Goal: Information Seeking & Learning: Learn about a topic

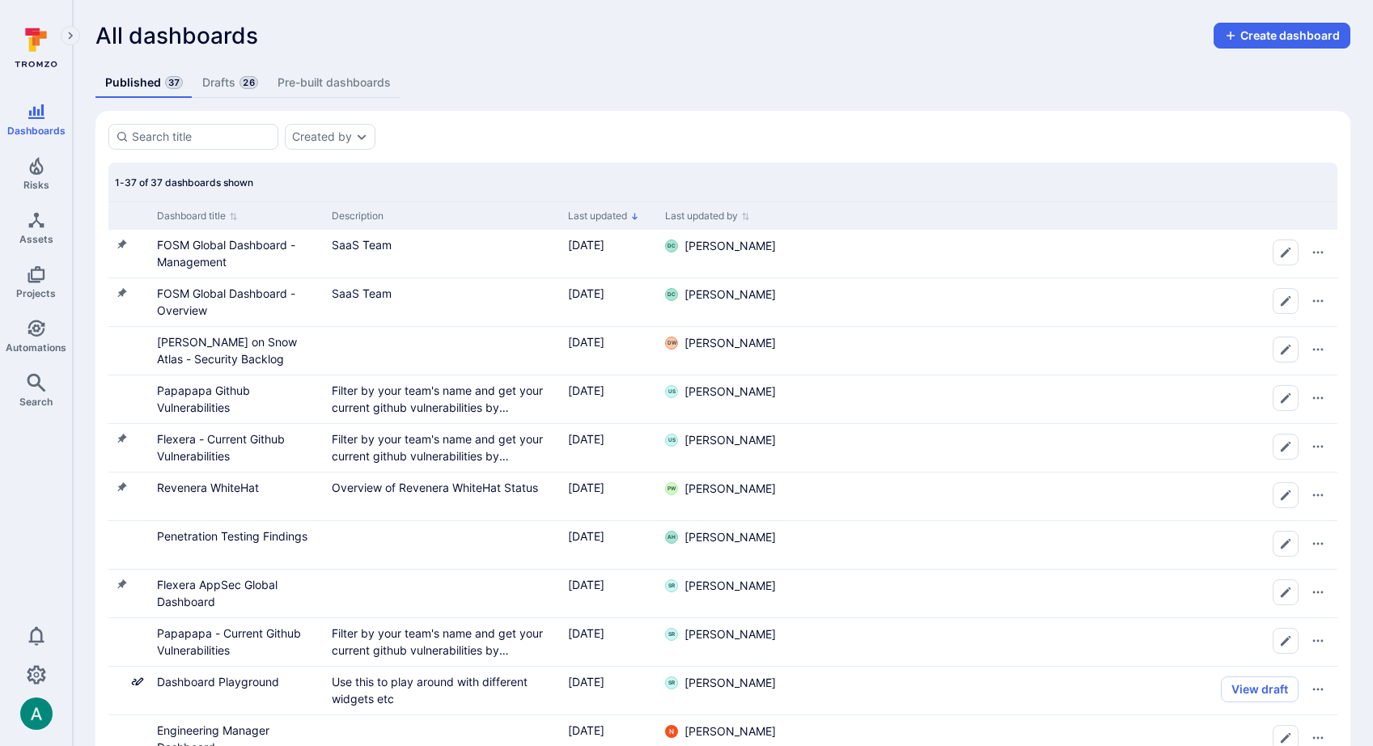
scroll to position [240, 0]
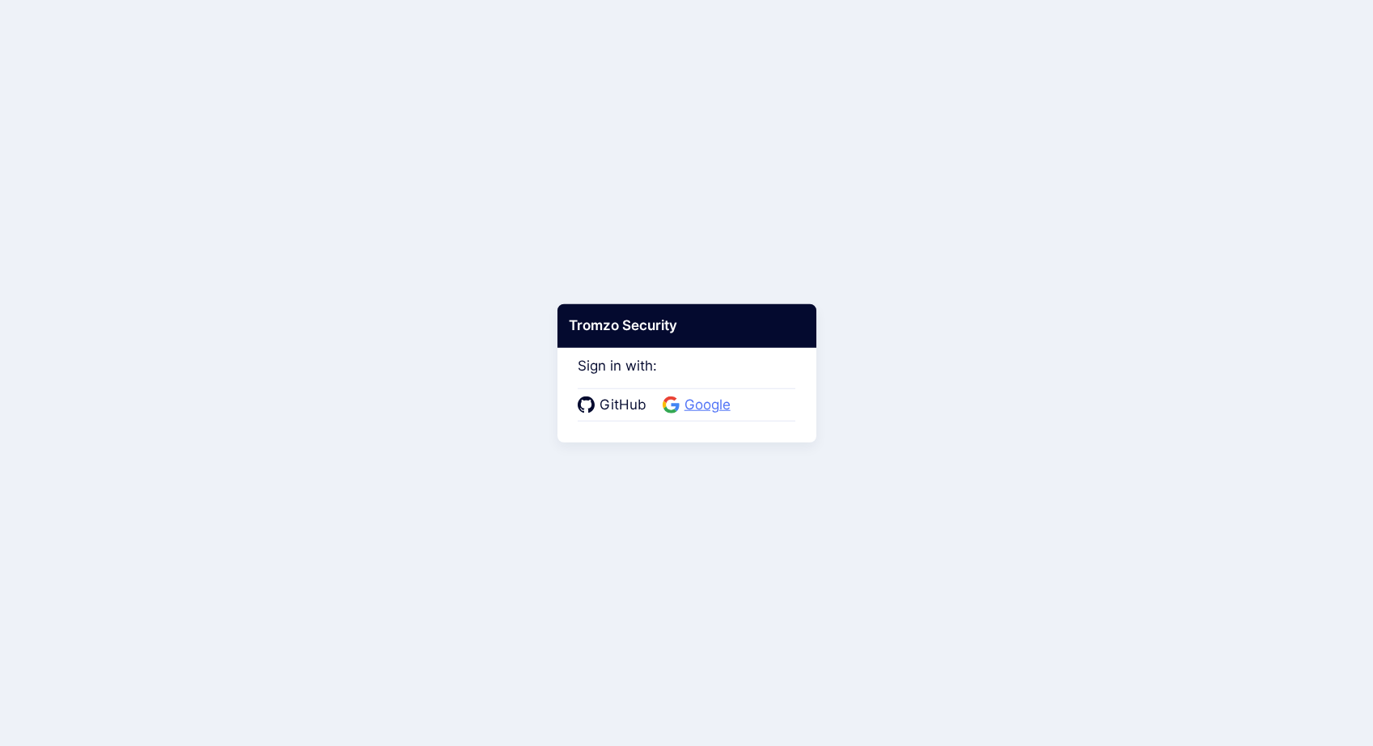
click at [717, 408] on span "Google" at bounding box center [707, 405] width 56 height 21
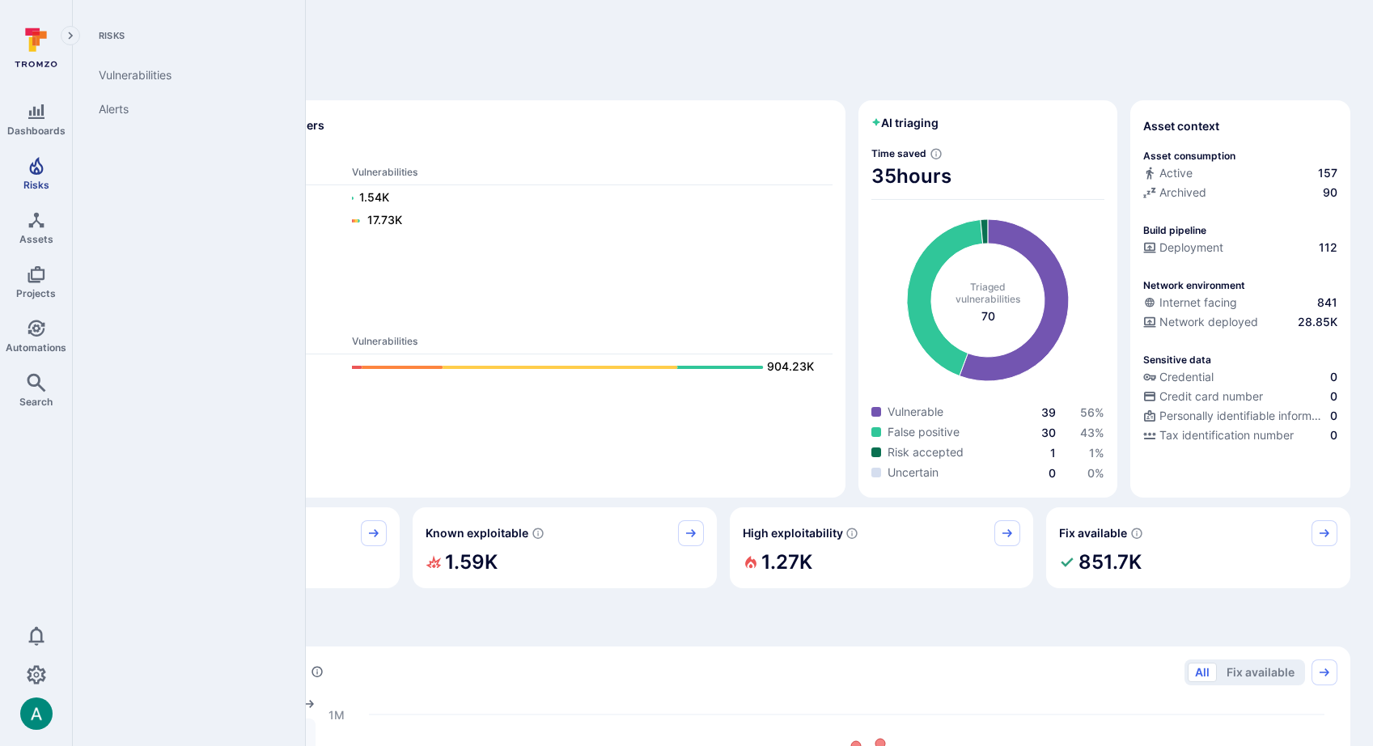
click at [27, 165] on icon "Risks" at bounding box center [36, 165] width 19 height 19
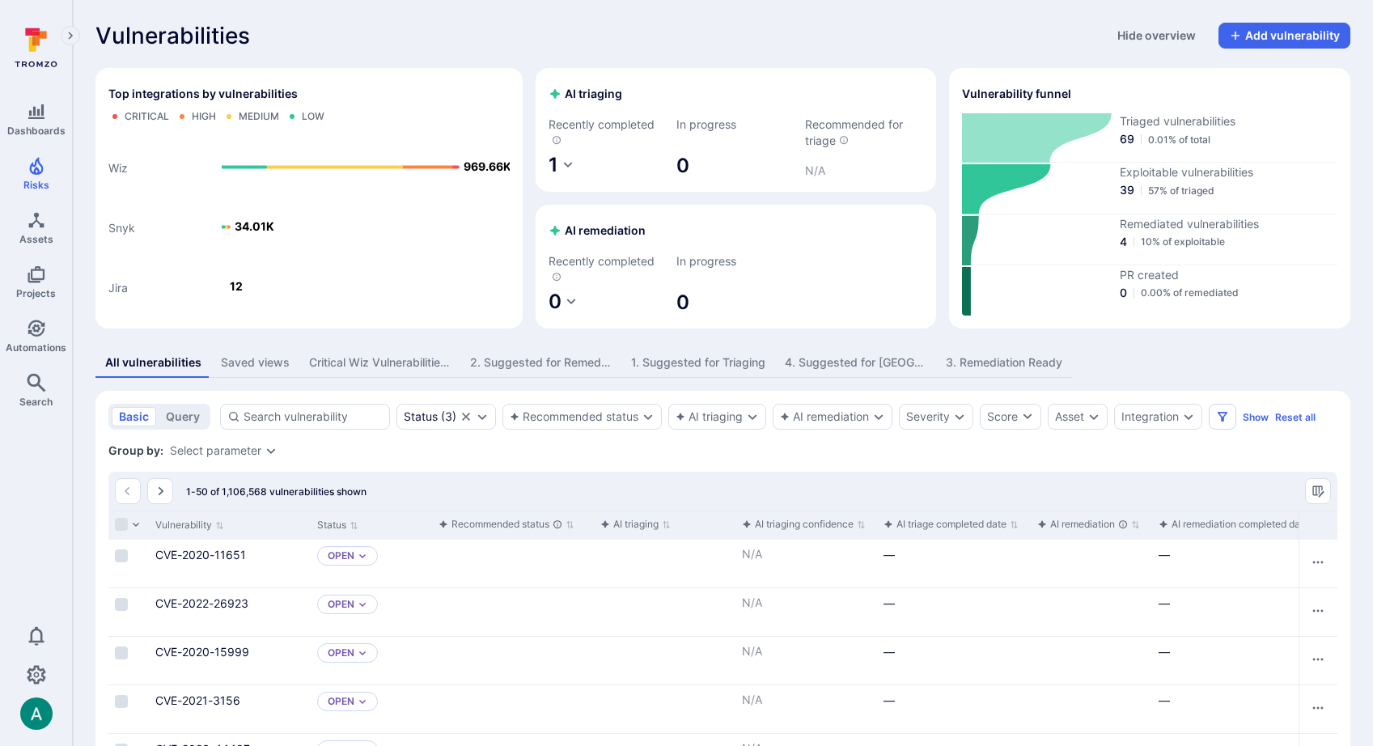
click at [714, 366] on div "1. Suggested for Triaging" at bounding box center [698, 362] width 134 height 16
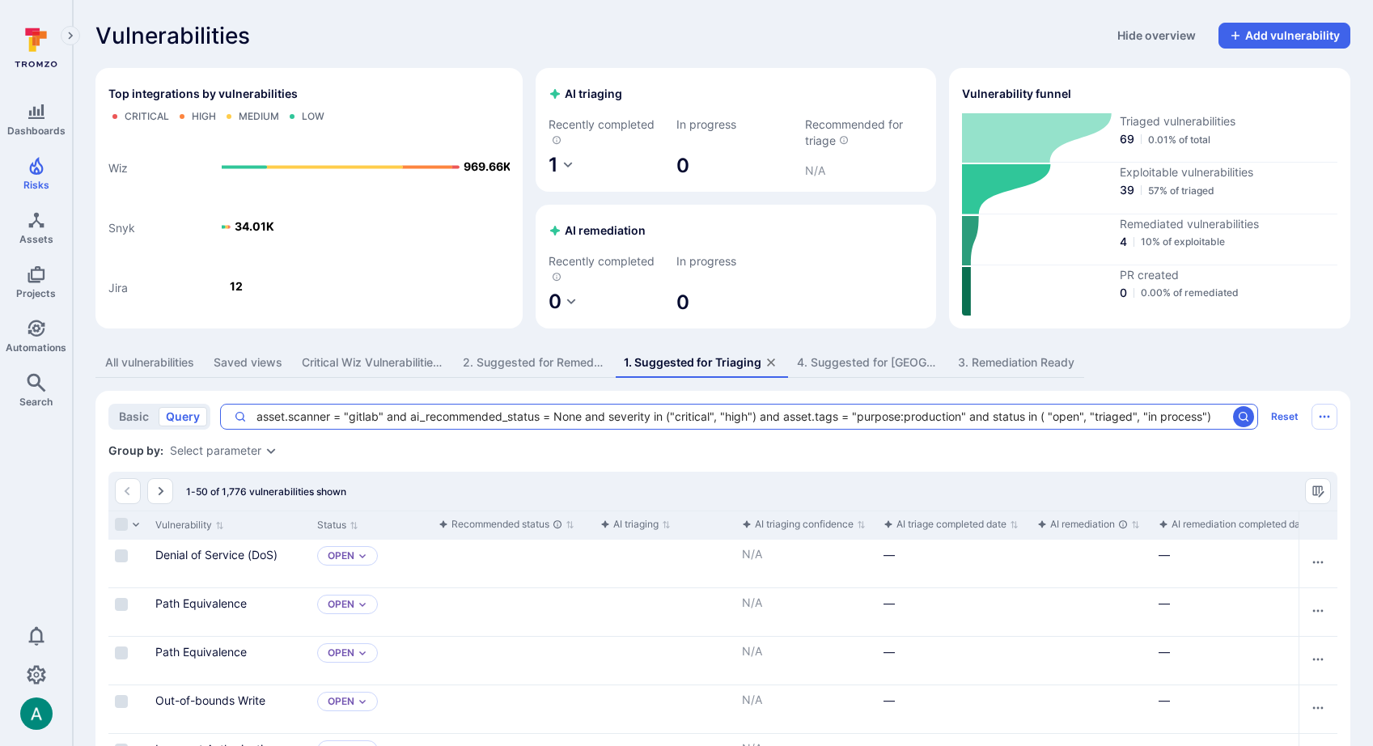
drag, startPoint x: 968, startPoint y: 419, endPoint x: 1171, endPoint y: 425, distance: 203.1
click at [1171, 425] on div "asset.scanner = "gitlab" and ai_recommended_status = None and severity in ("cri…" at bounding box center [739, 417] width 1038 height 26
drag, startPoint x: 1158, startPoint y: 425, endPoint x: 1144, endPoint y: 415, distance: 17.3
click at [1159, 424] on div "asset.scanner = "gitlab" and ai_recommended_status = None and severity in ("cri…" at bounding box center [739, 417] width 1038 height 26
drag, startPoint x: 1200, startPoint y: 413, endPoint x: 1226, endPoint y: 413, distance: 25.9
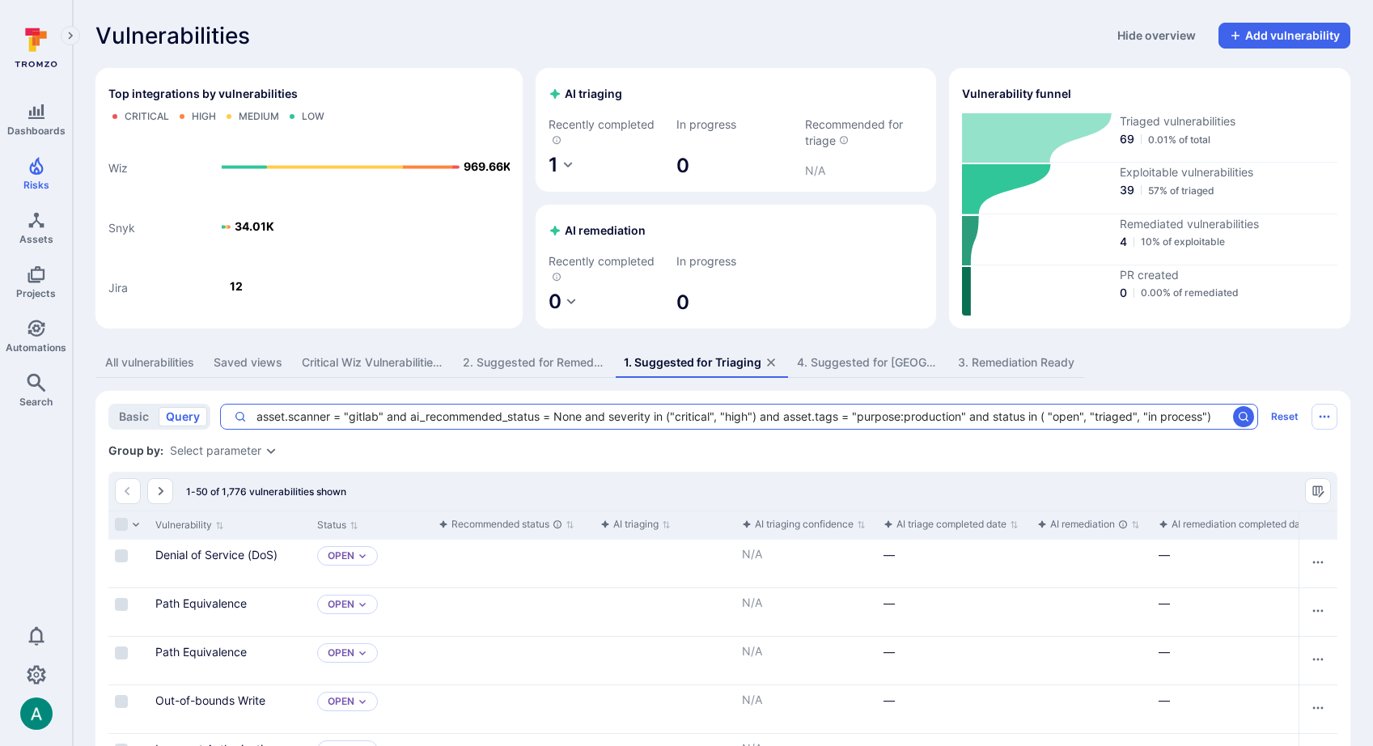
click at [1226, 413] on textarea "asset.scanner = "gitlab" and ai_recommended_status = None and severity in ("cri…" at bounding box center [736, 416] width 979 height 16
drag, startPoint x: 1210, startPoint y: 413, endPoint x: 1224, endPoint y: 414, distance: 13.8
click at [1210, 413] on textarea "asset.scanner = "gitlab" and ai_recommended_status = None and severity in ("cri…" at bounding box center [736, 416] width 979 height 16
drag, startPoint x: 1219, startPoint y: 414, endPoint x: 1050, endPoint y: 425, distance: 169.4
click at [1234, 415] on div "asset.scanner = "gitlab" and ai_recommended_status = None and severity in ("cri…" at bounding box center [739, 417] width 1038 height 26
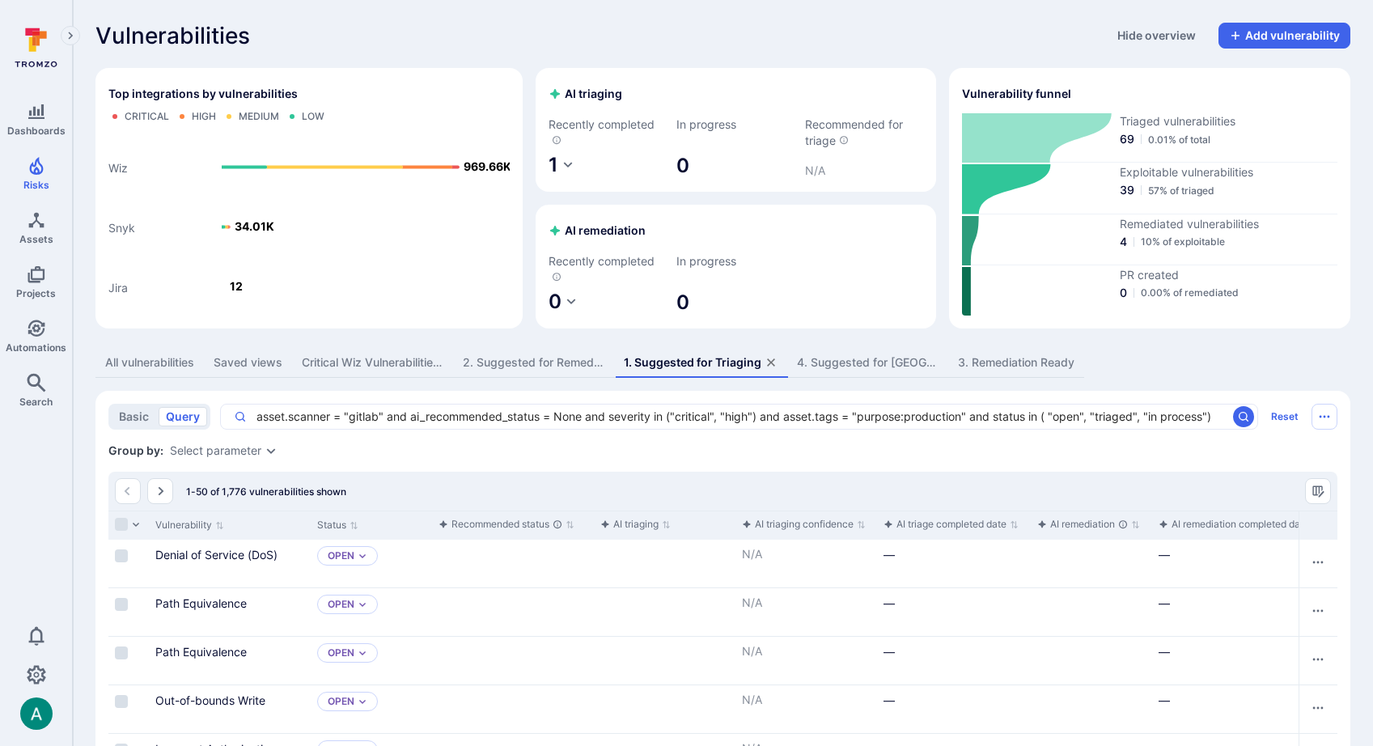
click at [239, 448] on div "Select parameter" at bounding box center [215, 450] width 91 height 13
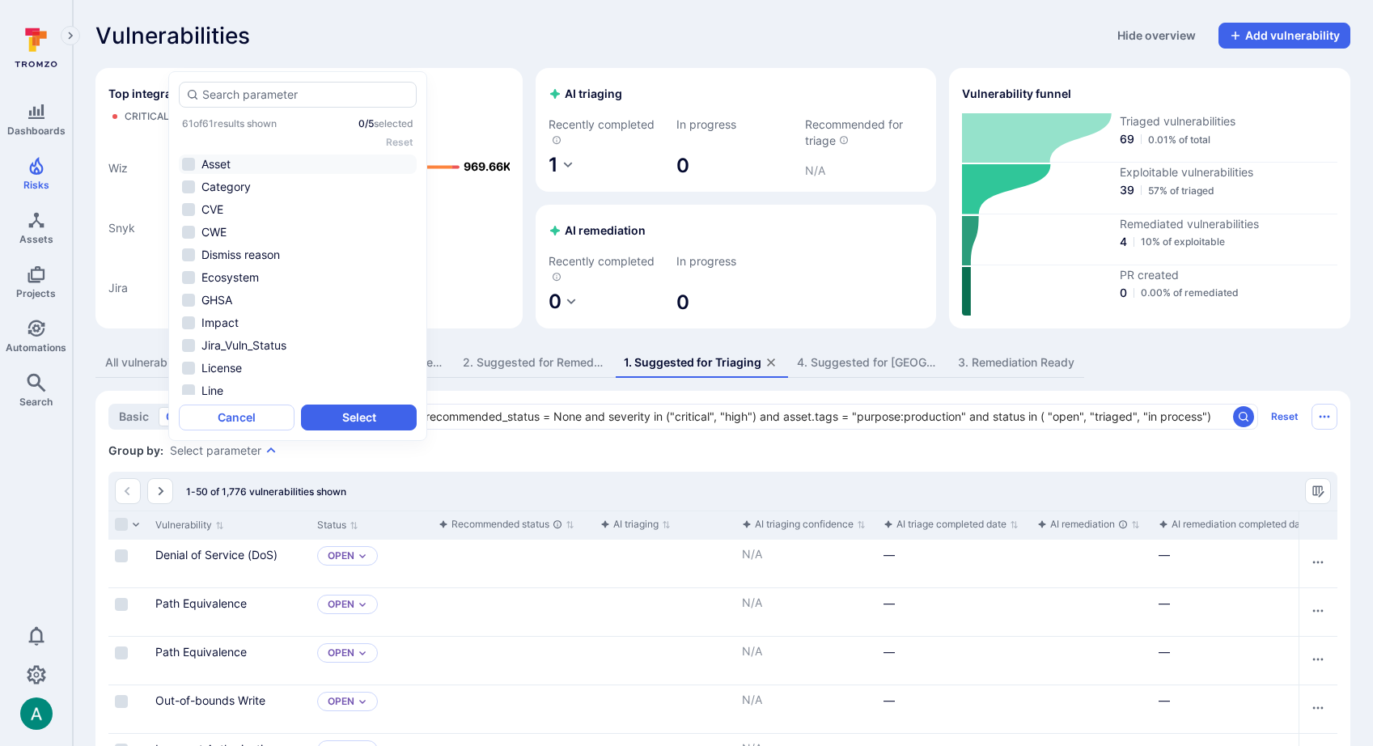
click at [203, 156] on li "Asset" at bounding box center [298, 163] width 238 height 19
click at [351, 348] on li "Summary" at bounding box center [298, 342] width 238 height 19
click at [369, 418] on button "Select" at bounding box center [359, 417] width 116 height 26
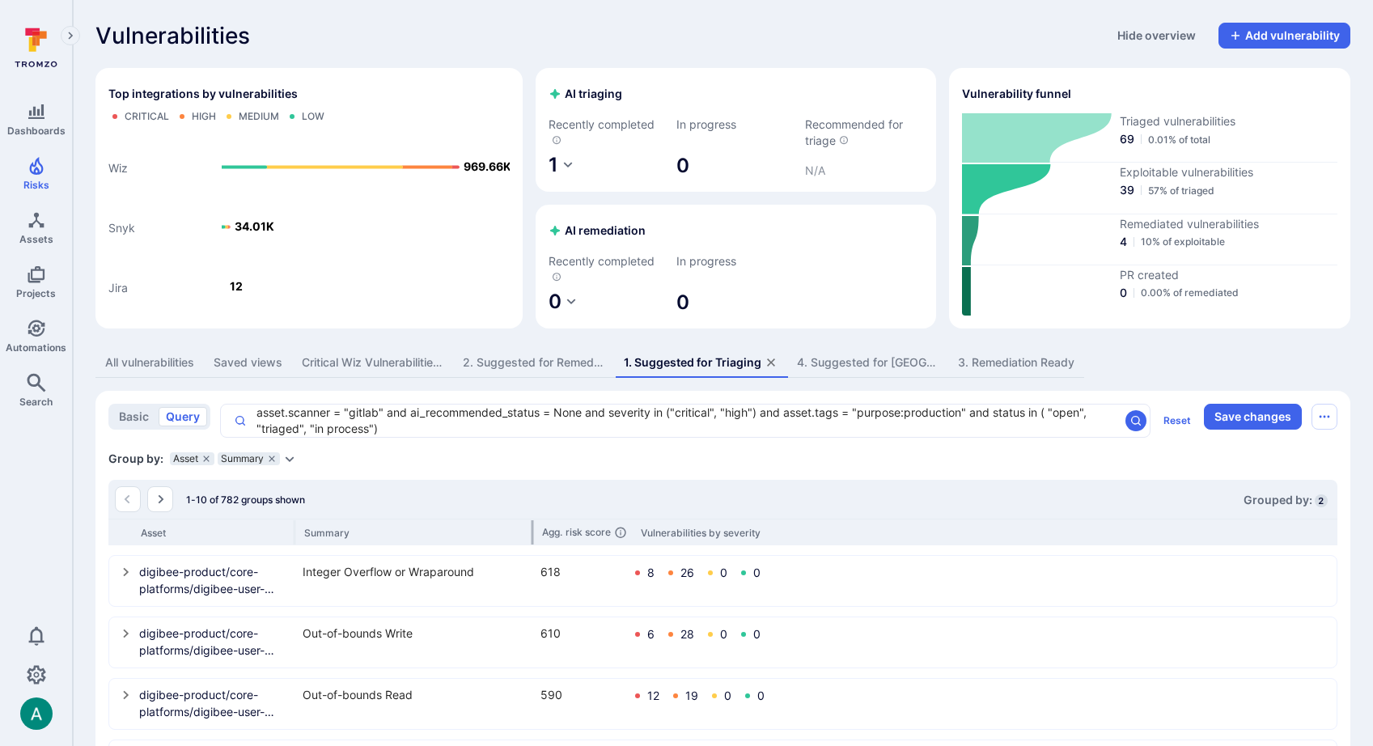
drag, startPoint x: 457, startPoint y: 528, endPoint x: 531, endPoint y: 529, distance: 74.4
click at [531, 529] on div at bounding box center [532, 532] width 2 height 24
click at [206, 456] on icon "grouping parameters" at bounding box center [206, 458] width 6 height 6
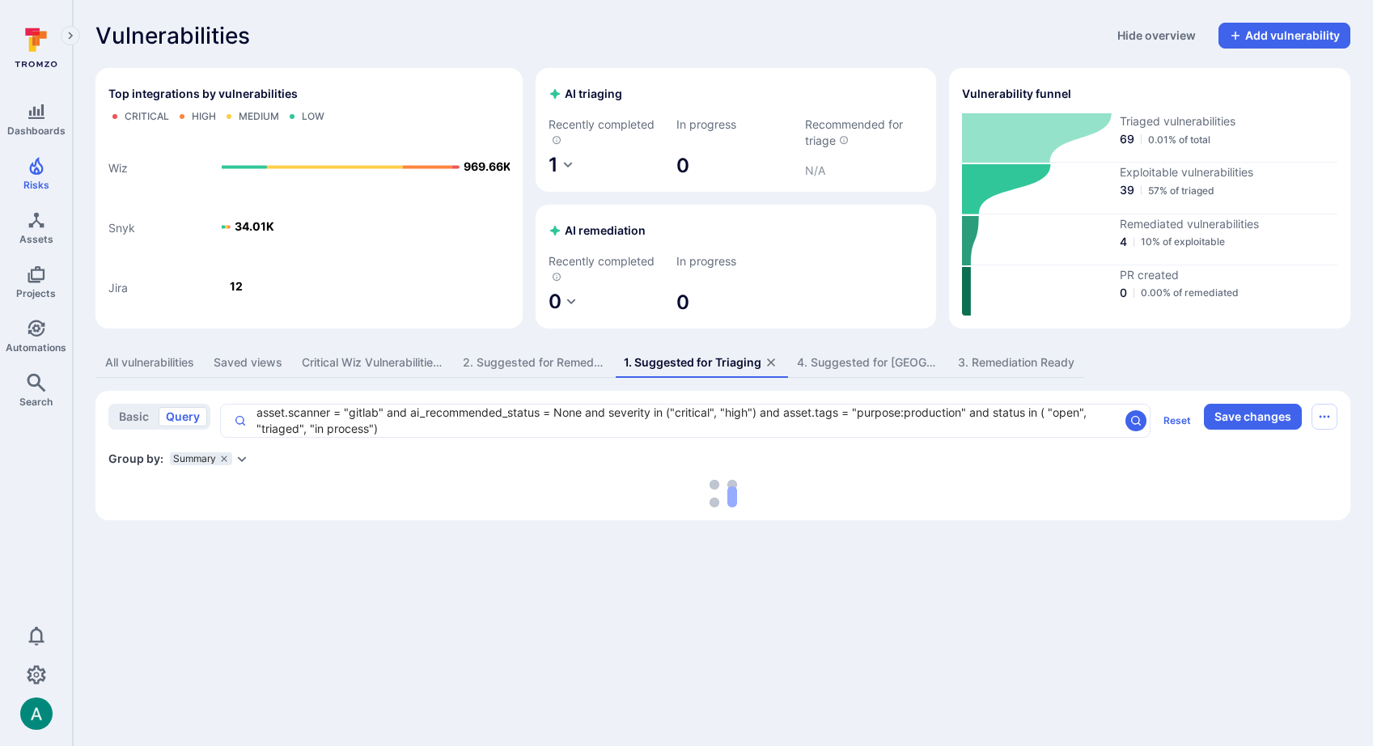
click at [246, 459] on icon "Expand dropdown" at bounding box center [241, 458] width 13 height 13
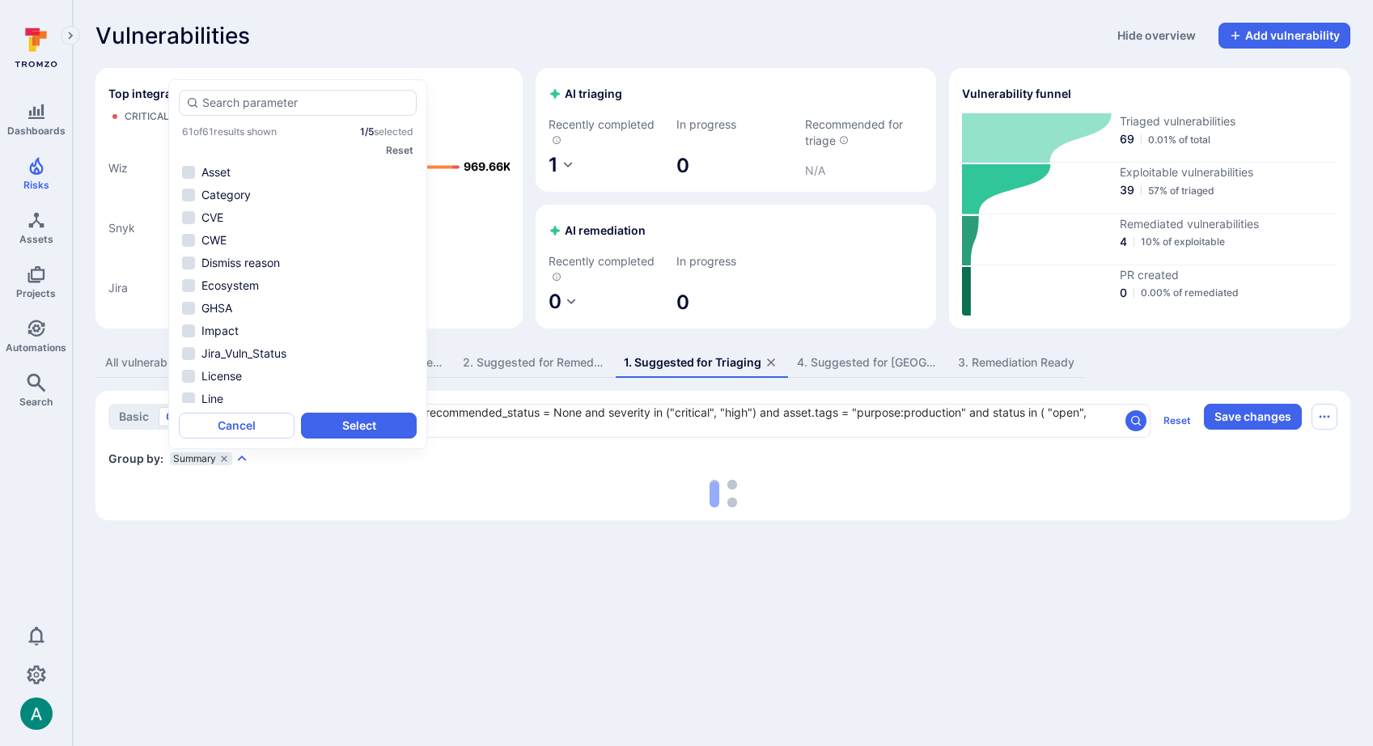
scroll to position [685, 0]
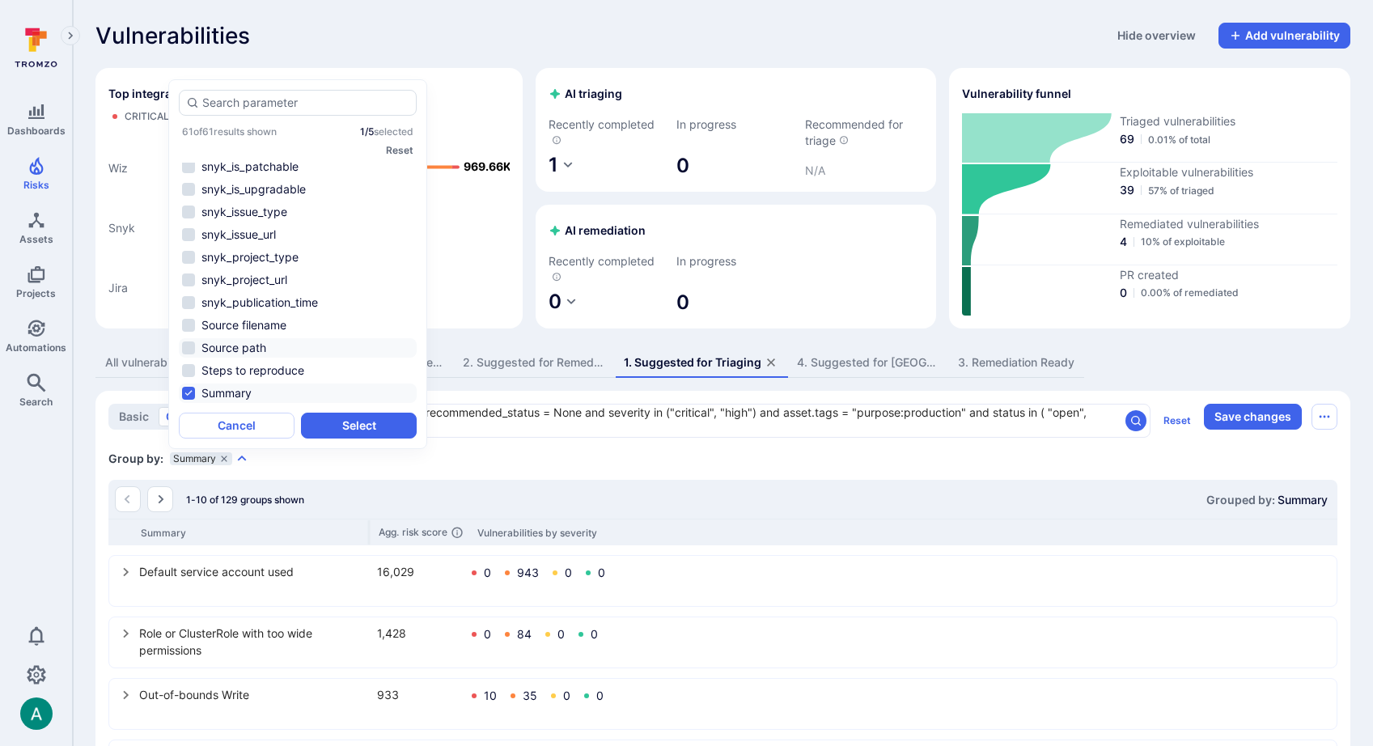
click at [241, 349] on li "Source path" at bounding box center [298, 347] width 238 height 19
click at [358, 426] on button "Select" at bounding box center [359, 426] width 116 height 26
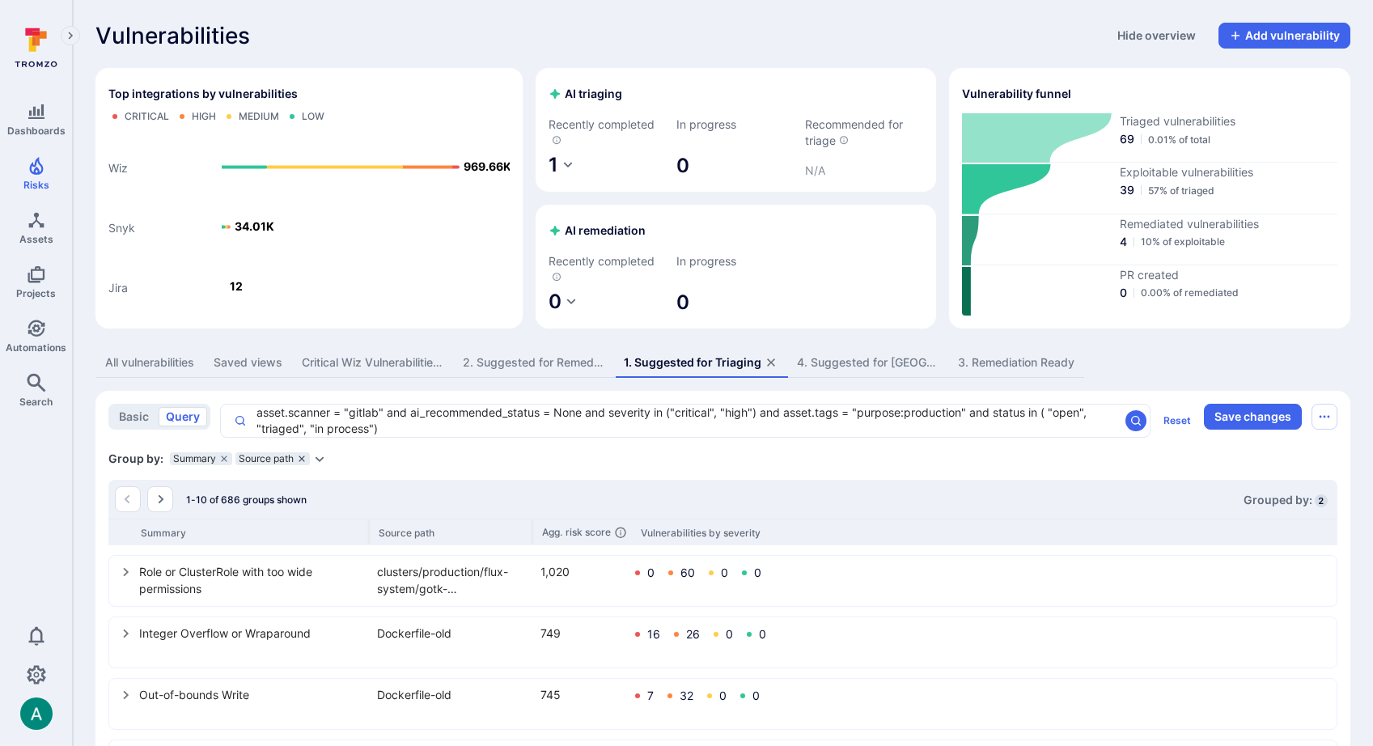
click at [305, 459] on icon "grouping parameters" at bounding box center [302, 459] width 10 height 10
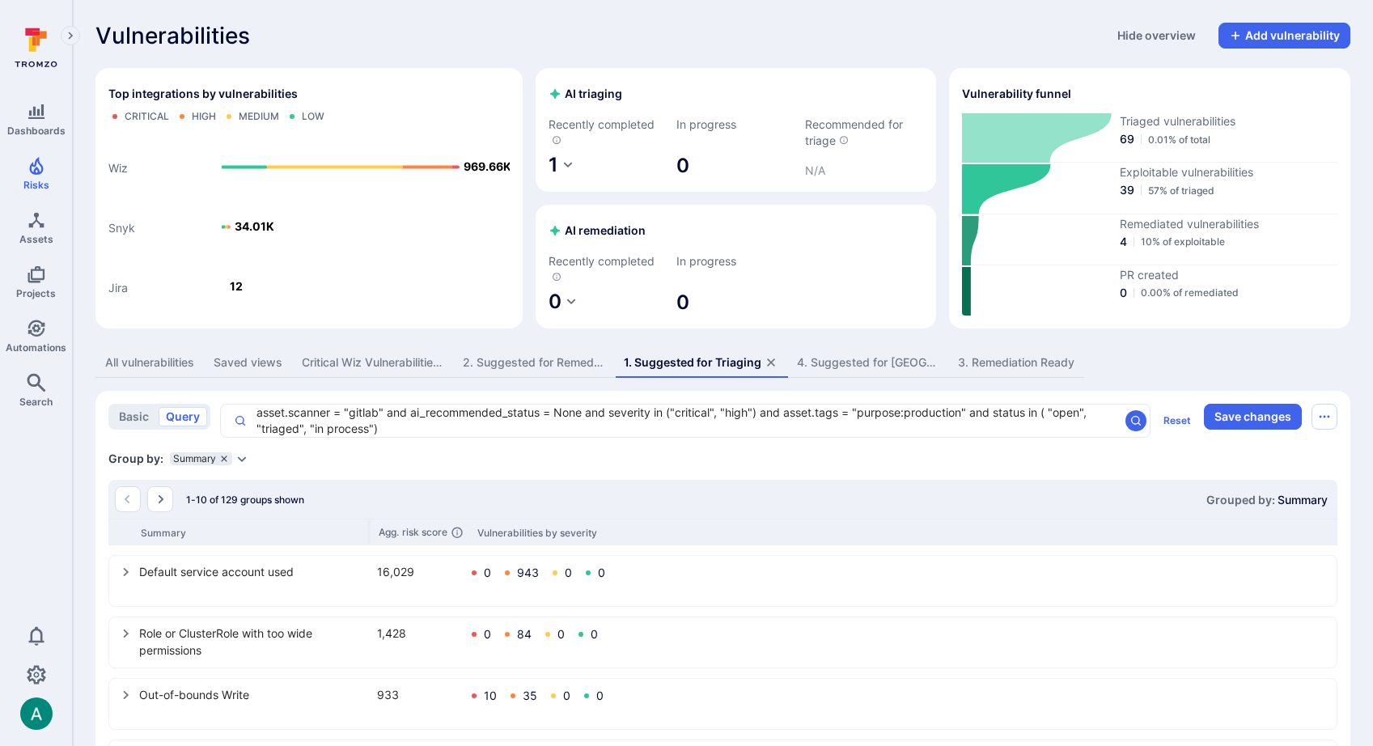
click at [222, 458] on icon "grouping parameters" at bounding box center [224, 458] width 6 height 6
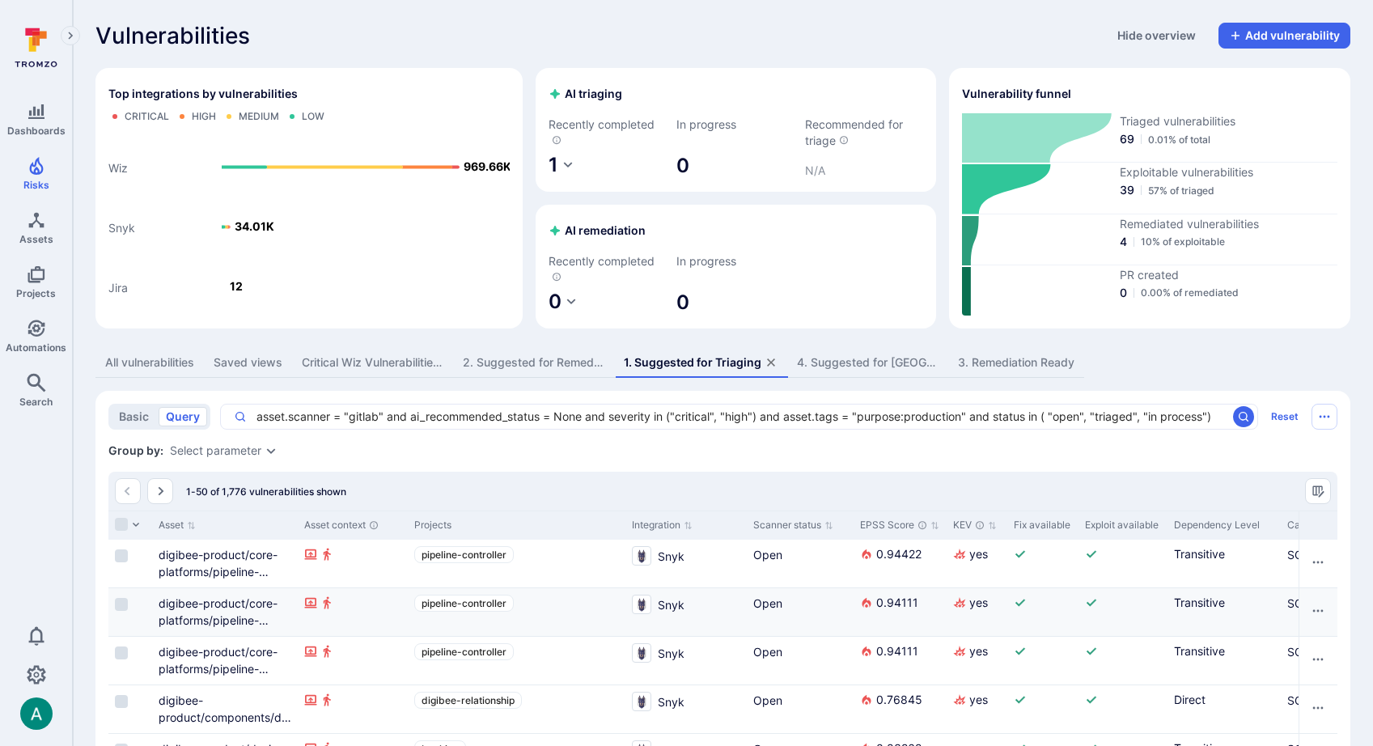
scroll to position [0, 1404]
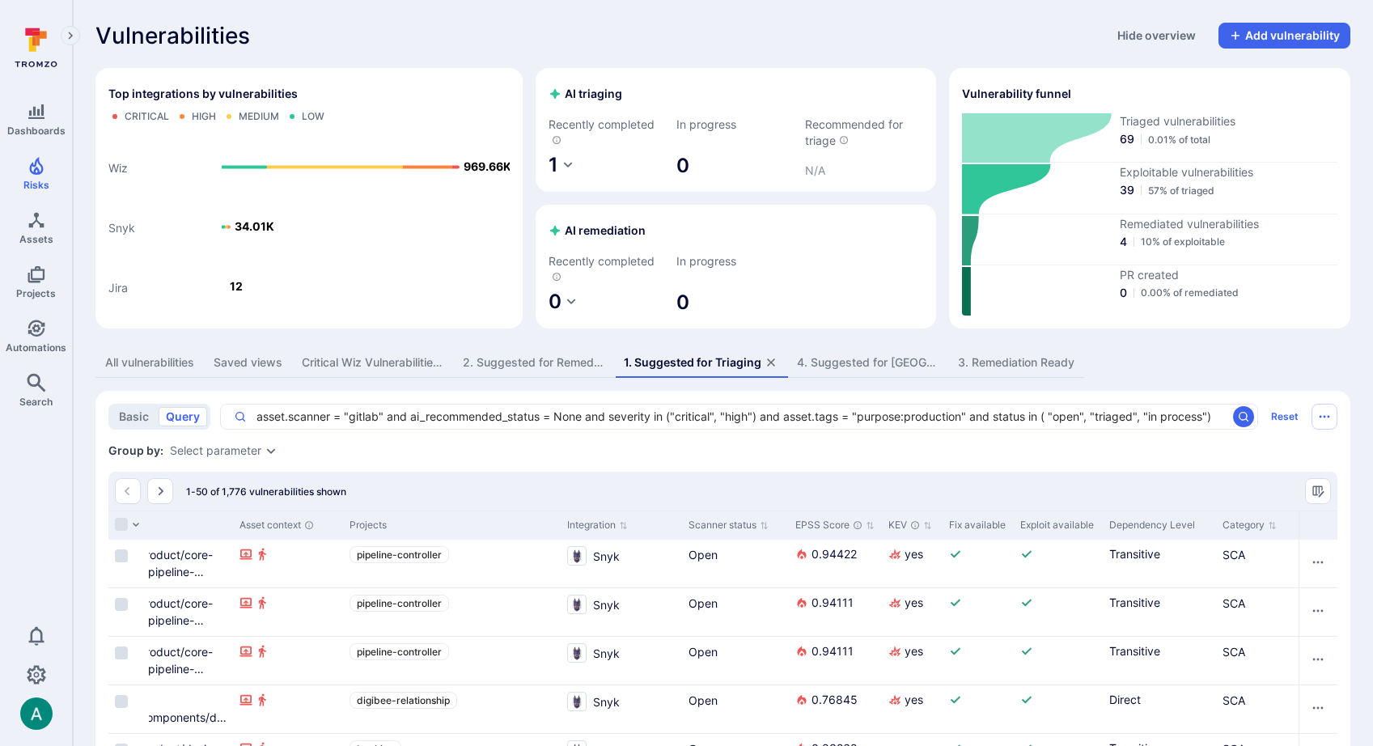
click at [235, 448] on div "Select parameter" at bounding box center [215, 450] width 91 height 13
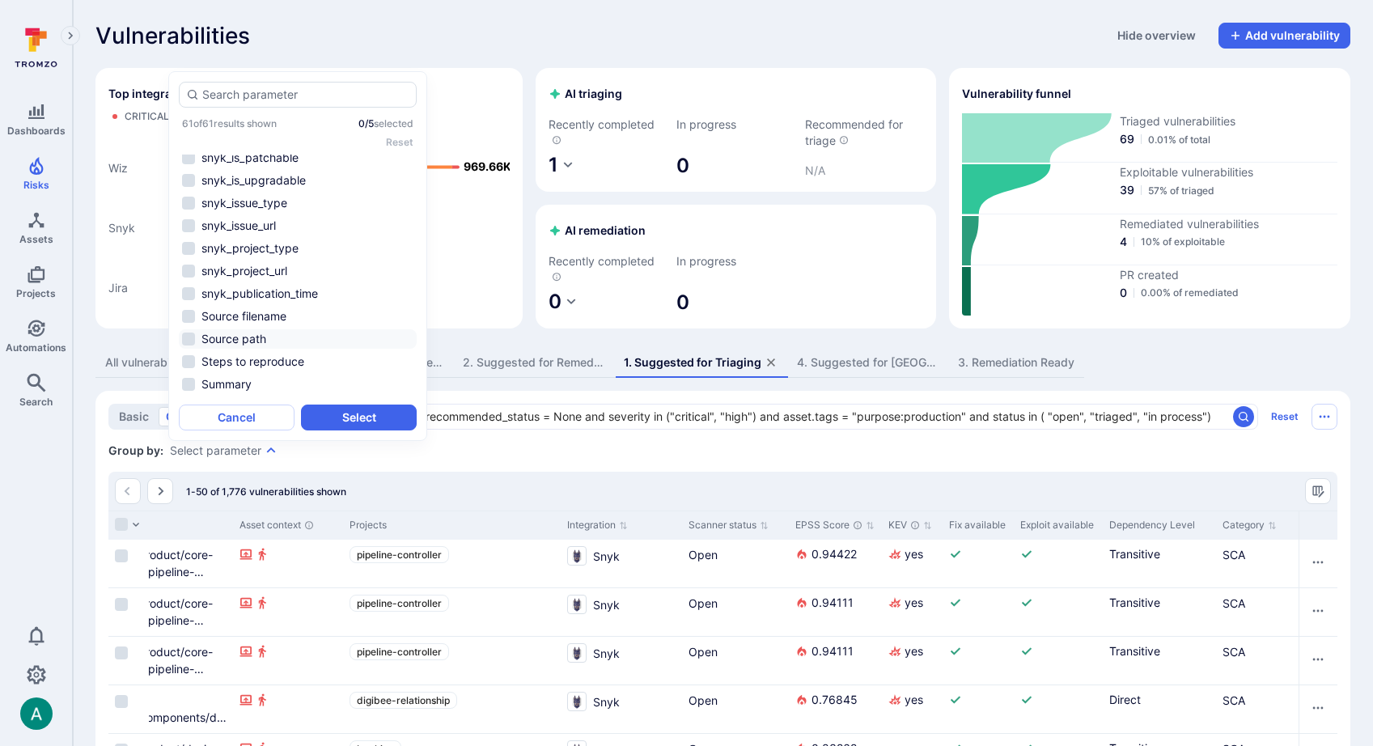
scroll to position [676, 0]
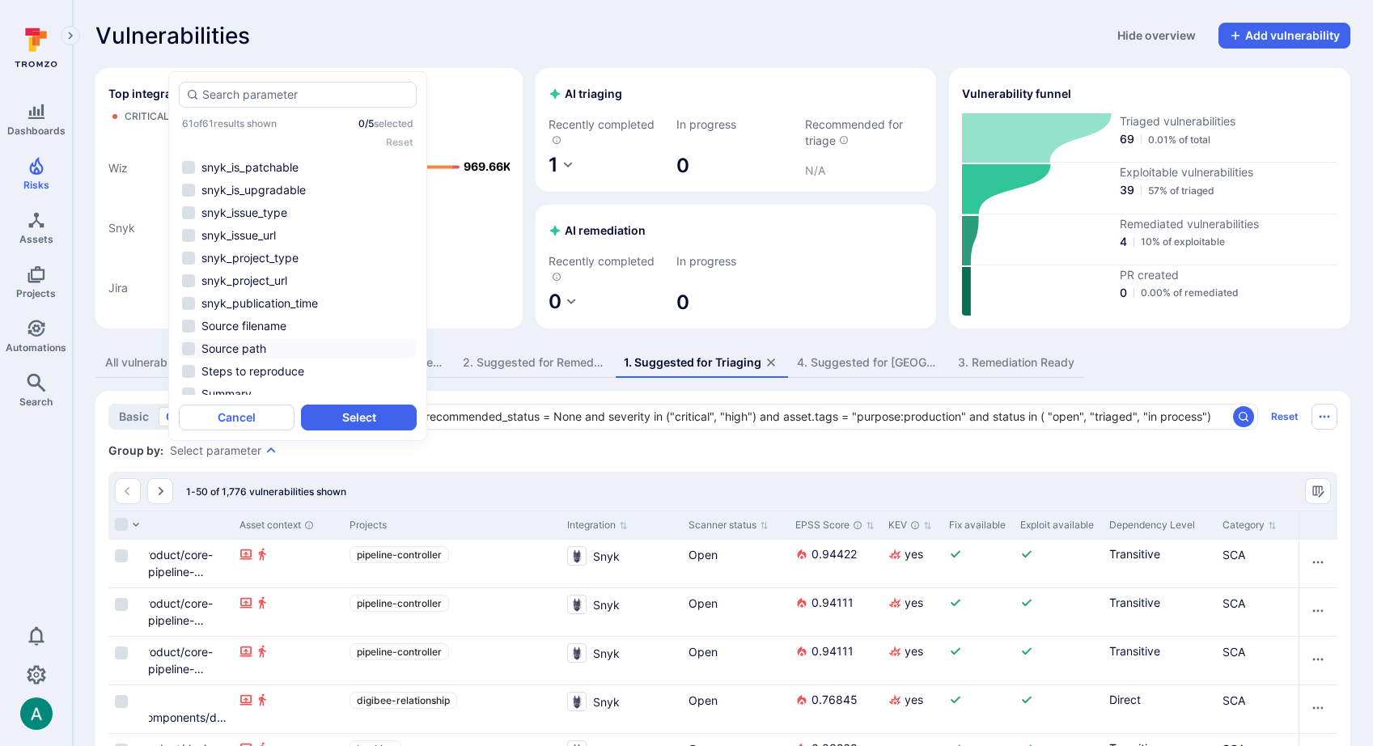
click at [222, 345] on li "Source path" at bounding box center [298, 348] width 238 height 19
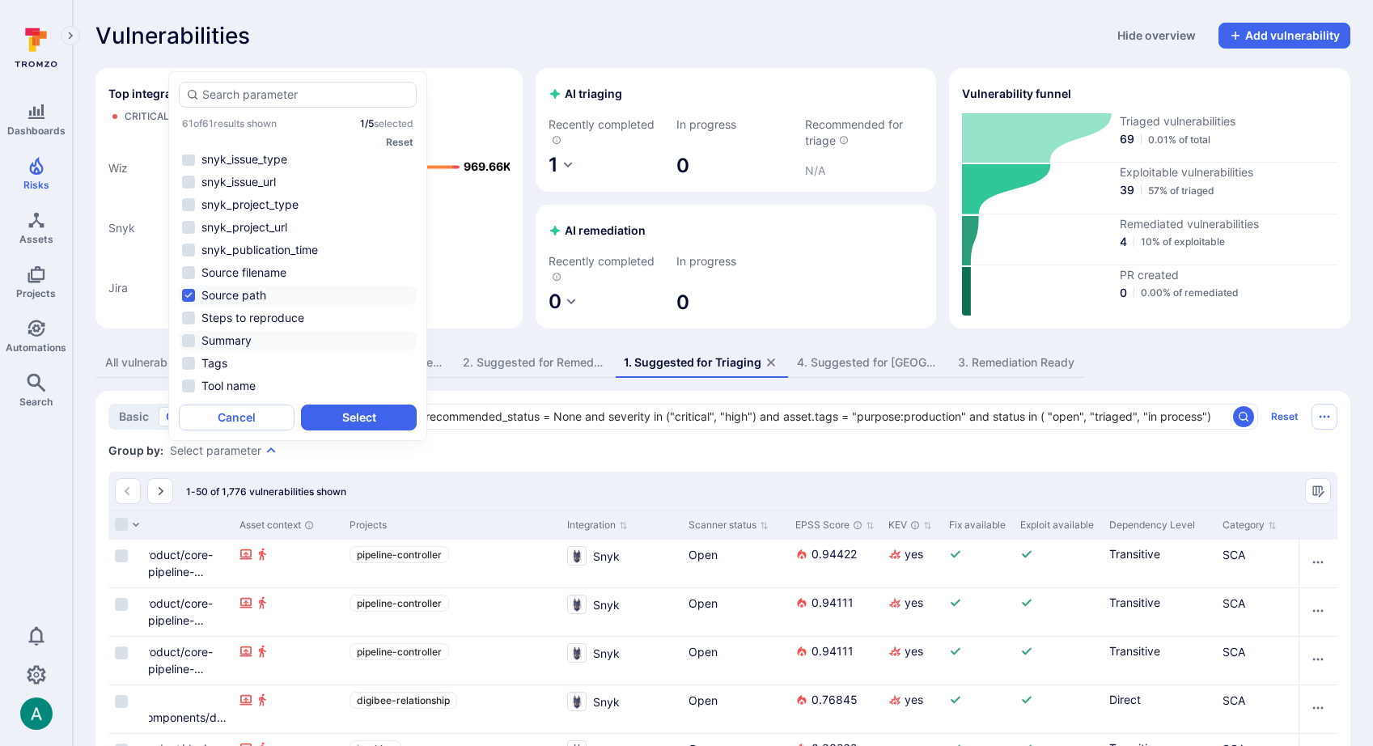
click at [227, 341] on li "Summary" at bounding box center [298, 340] width 238 height 19
click at [342, 415] on button "Select" at bounding box center [359, 417] width 116 height 26
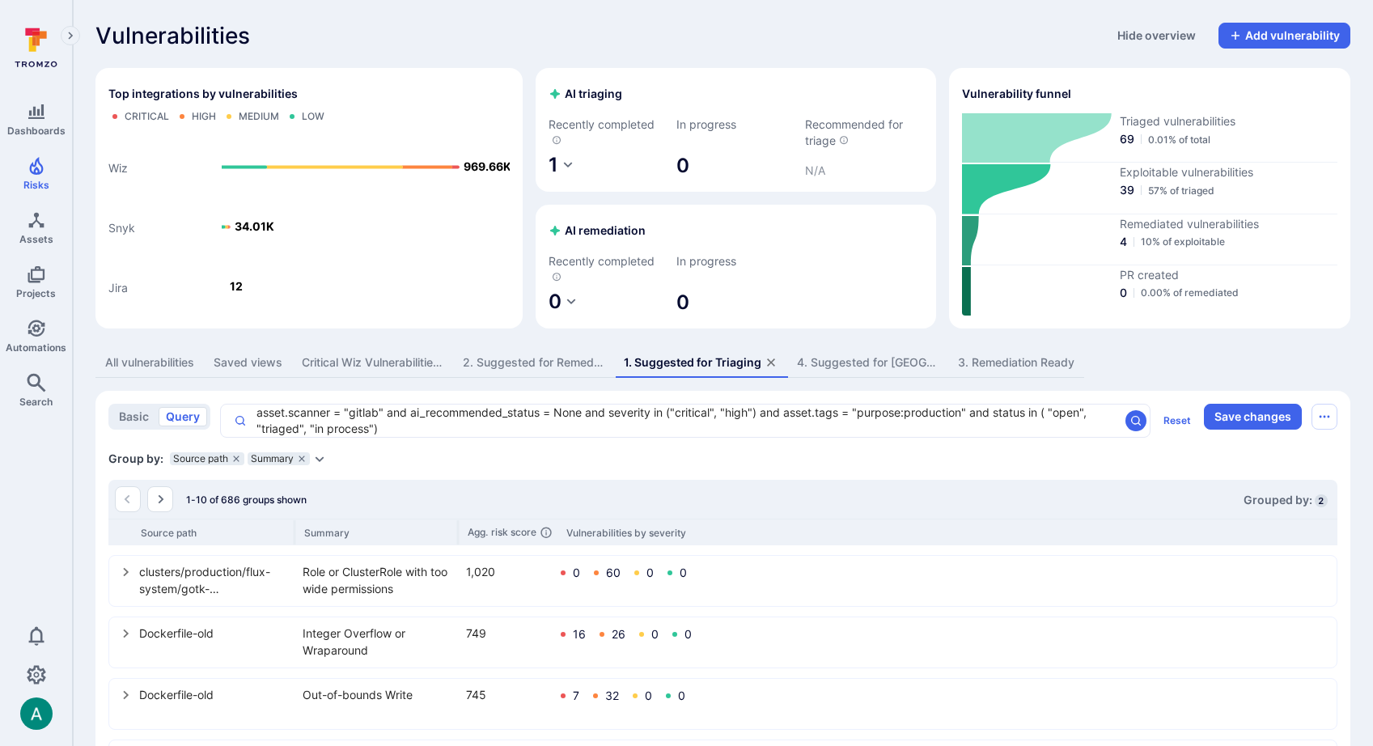
click at [322, 460] on icon "Expand dropdown" at bounding box center [319, 458] width 13 height 13
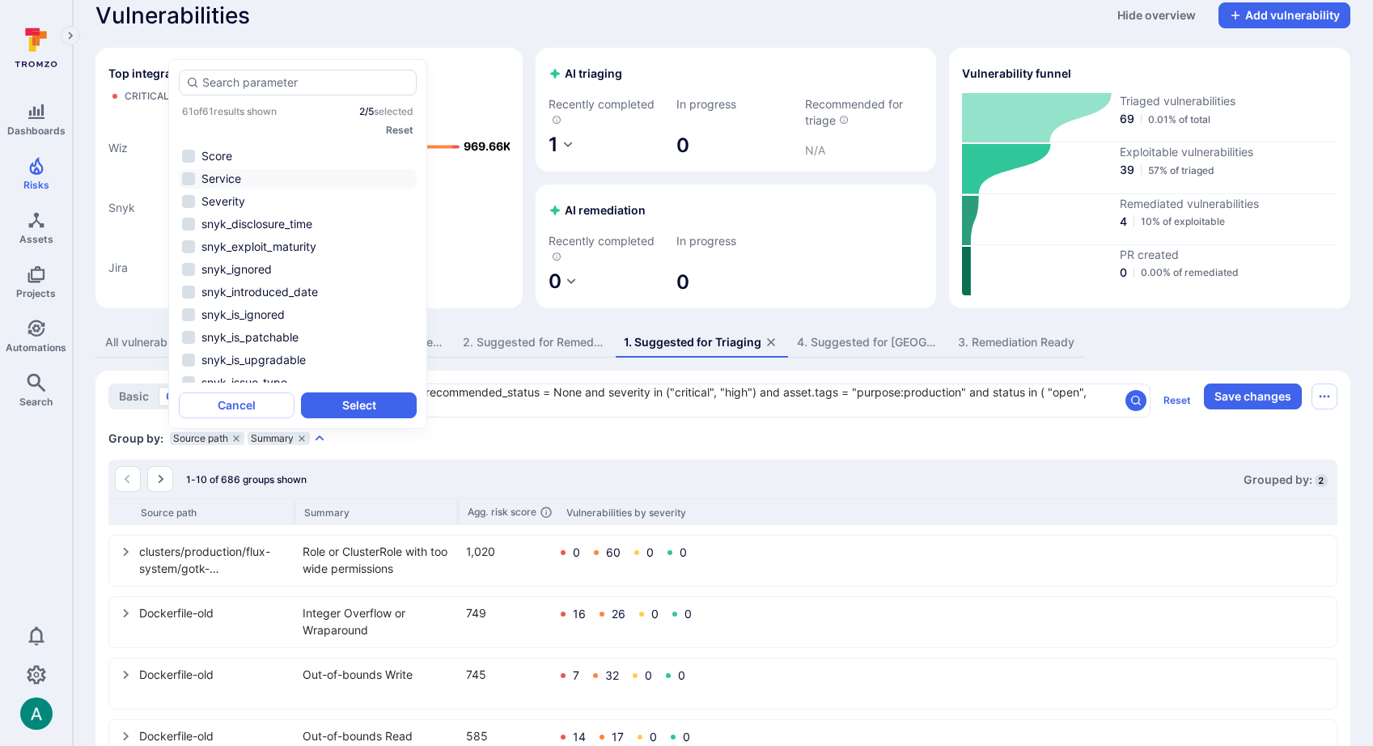
scroll to position [0, 0]
click at [198, 193] on li "CVE" at bounding box center [298, 197] width 238 height 19
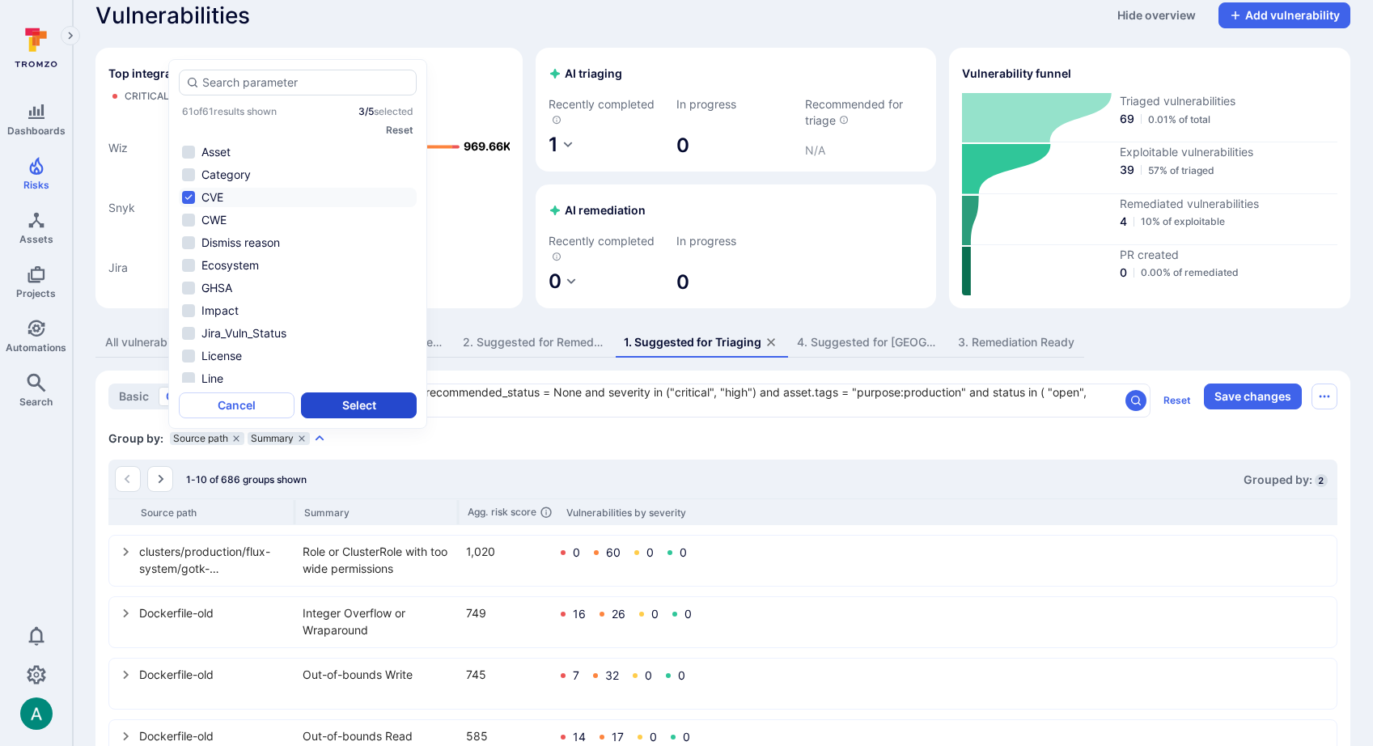
click at [375, 410] on button "Select" at bounding box center [359, 405] width 116 height 26
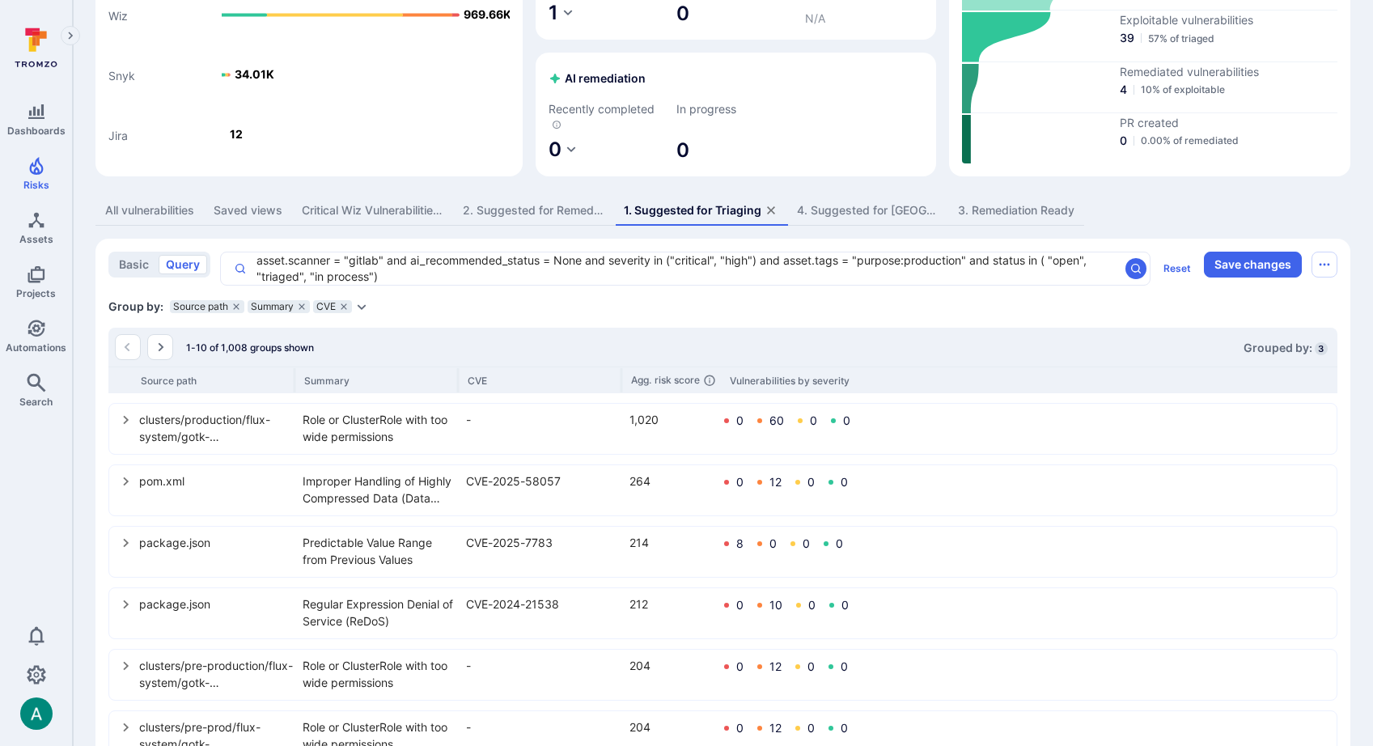
scroll to position [163, 0]
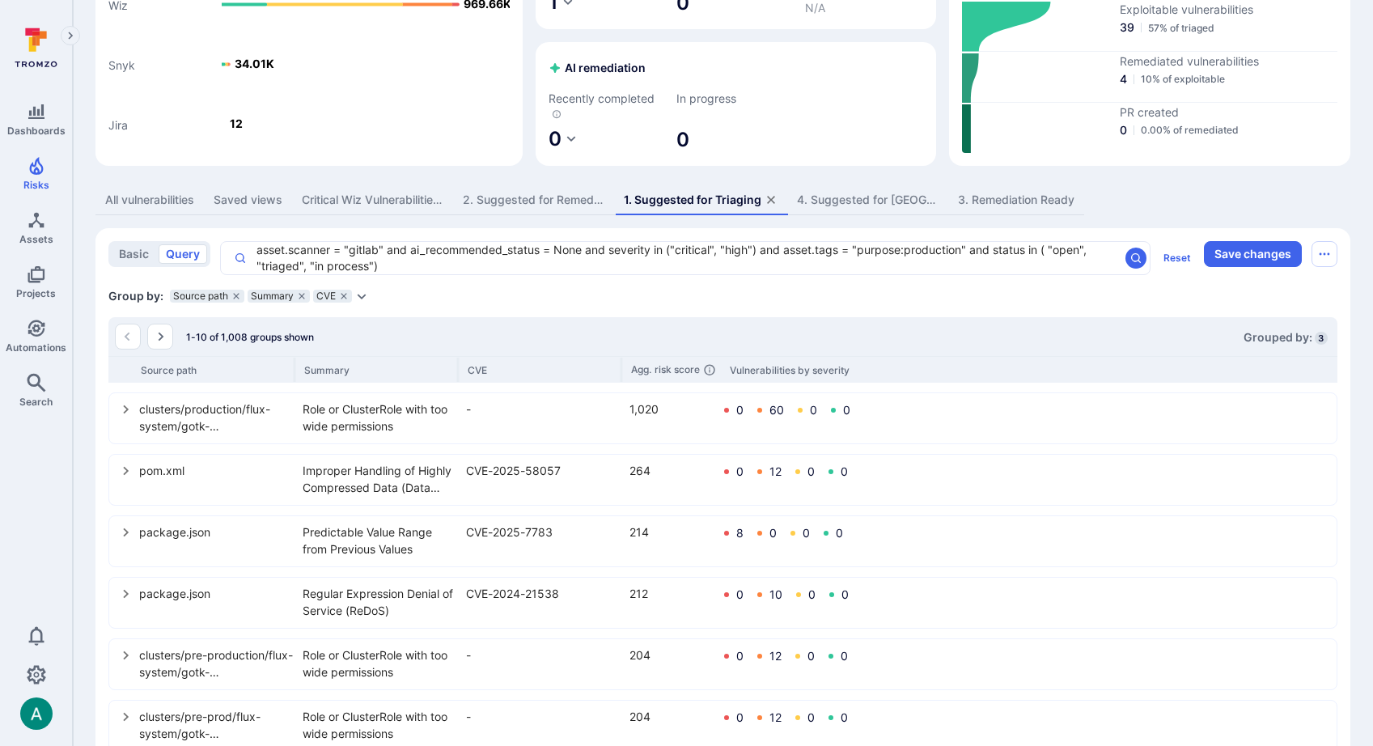
click at [362, 299] on icon "Expand dropdown" at bounding box center [361, 296] width 13 height 13
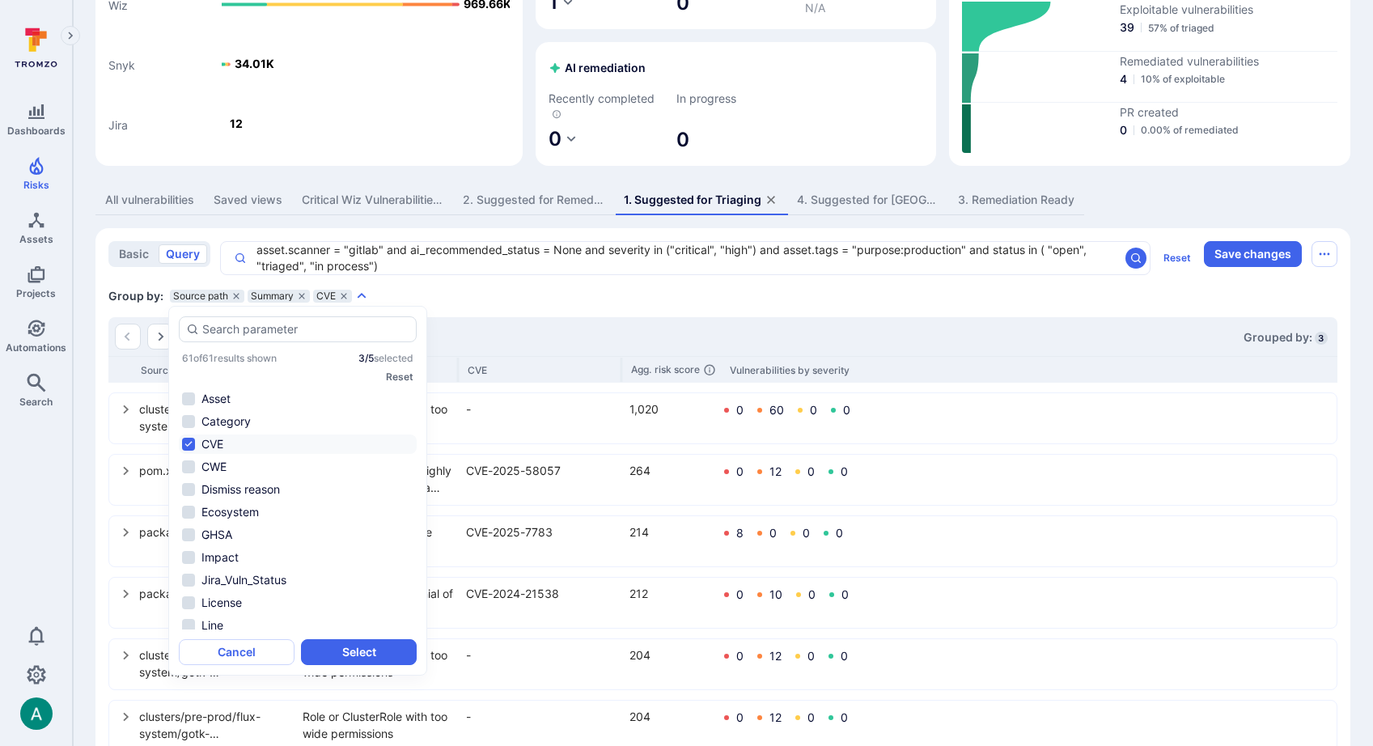
scroll to position [640, 0]
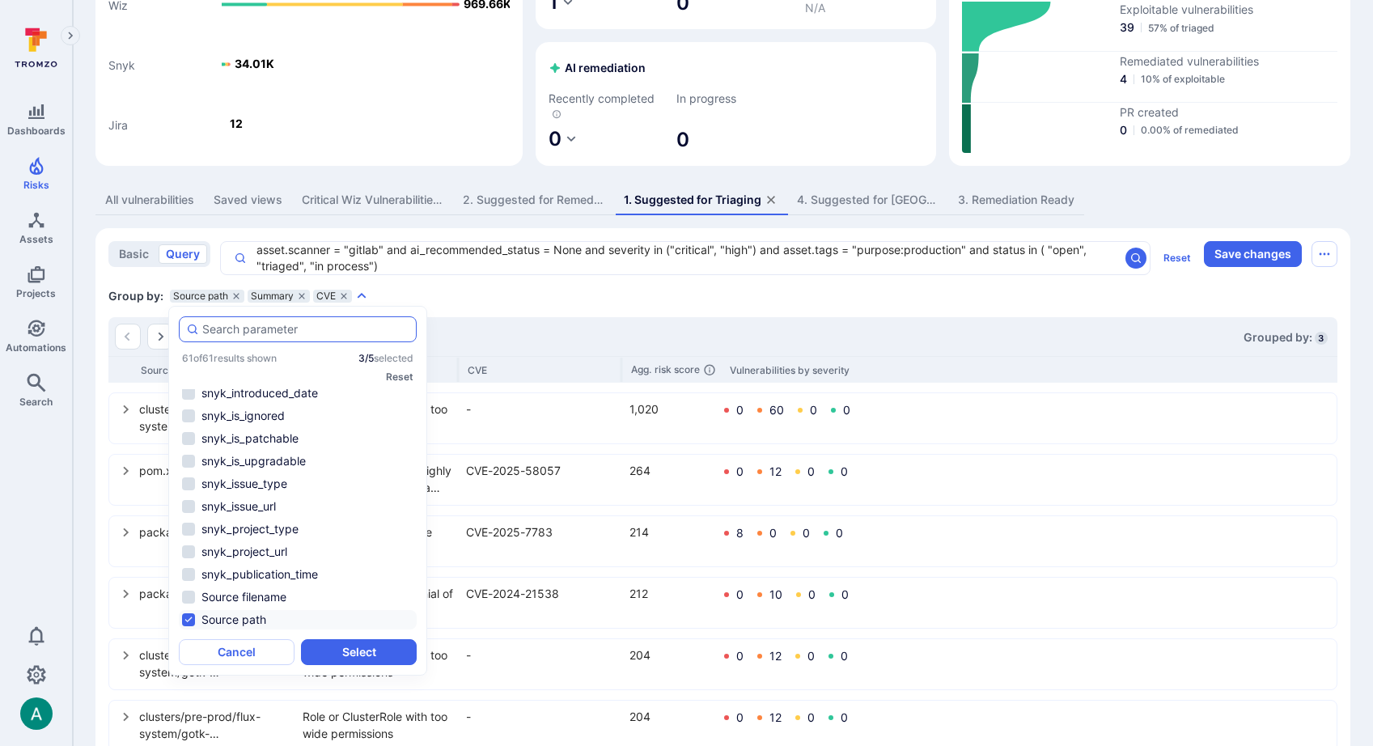
click at [238, 328] on input "autocomplete options" at bounding box center [305, 329] width 207 height 16
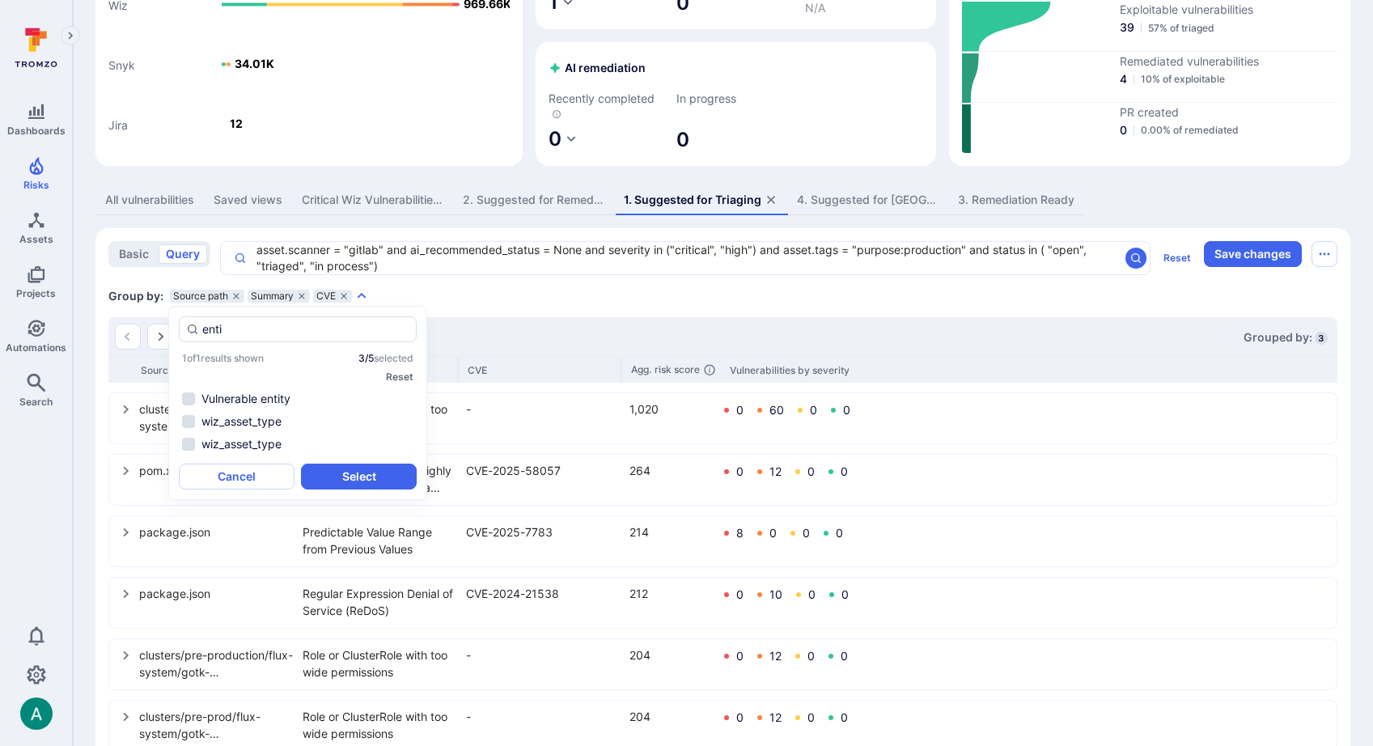
type input "enti"
click at [570, 306] on section "basic query asset.scanner = "gitlab" and ai_recommended_status = None and sever…" at bounding box center [722, 619] width 1254 height 782
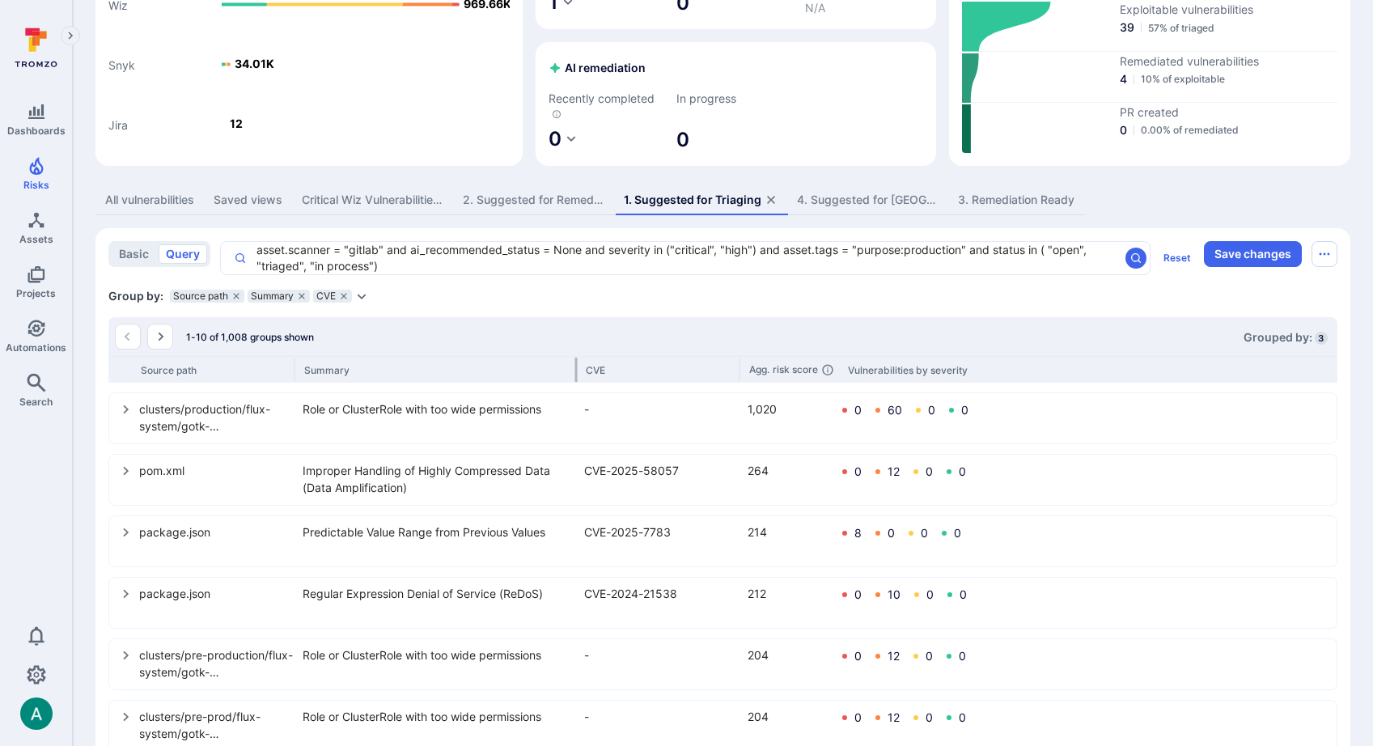
drag, startPoint x: 455, startPoint y: 363, endPoint x: 573, endPoint y: 364, distance: 118.1
click at [573, 364] on div "Summary" at bounding box center [440, 370] width 272 height 12
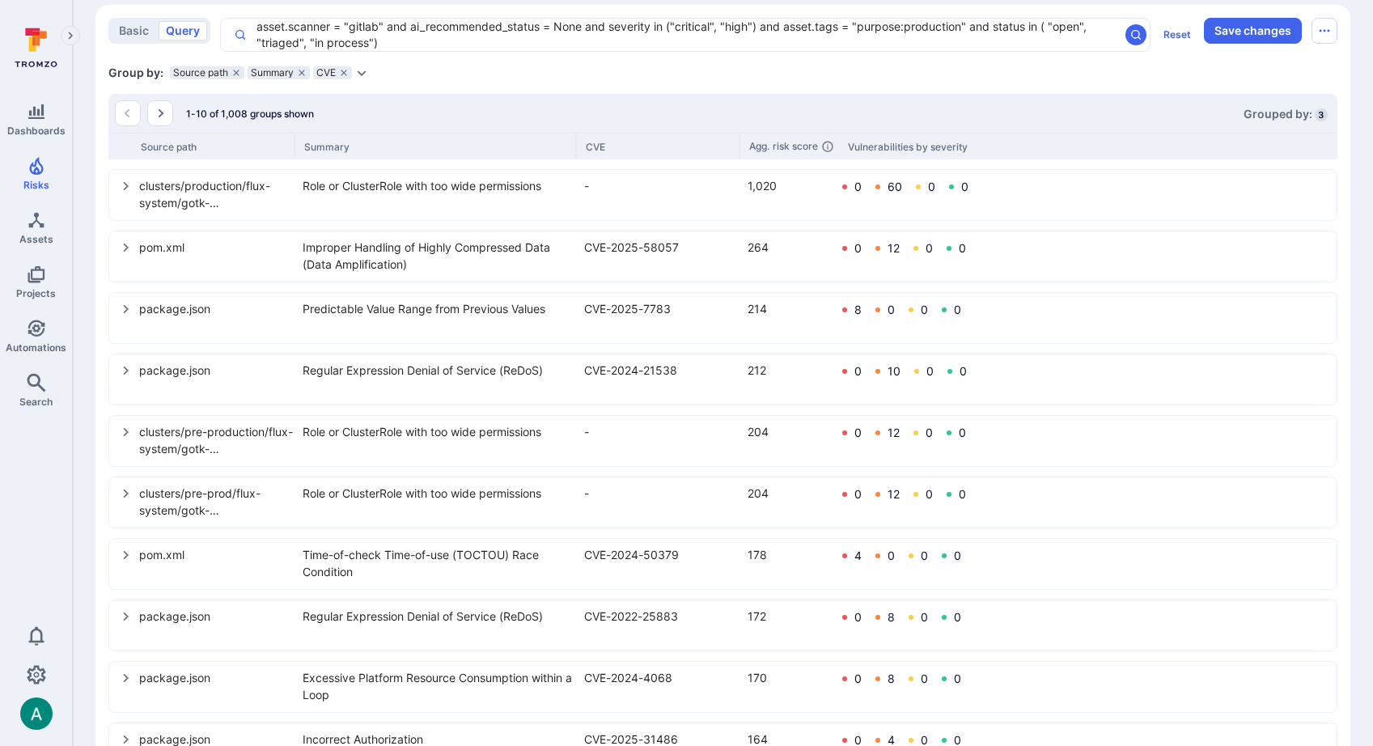
scroll to position [343, 0]
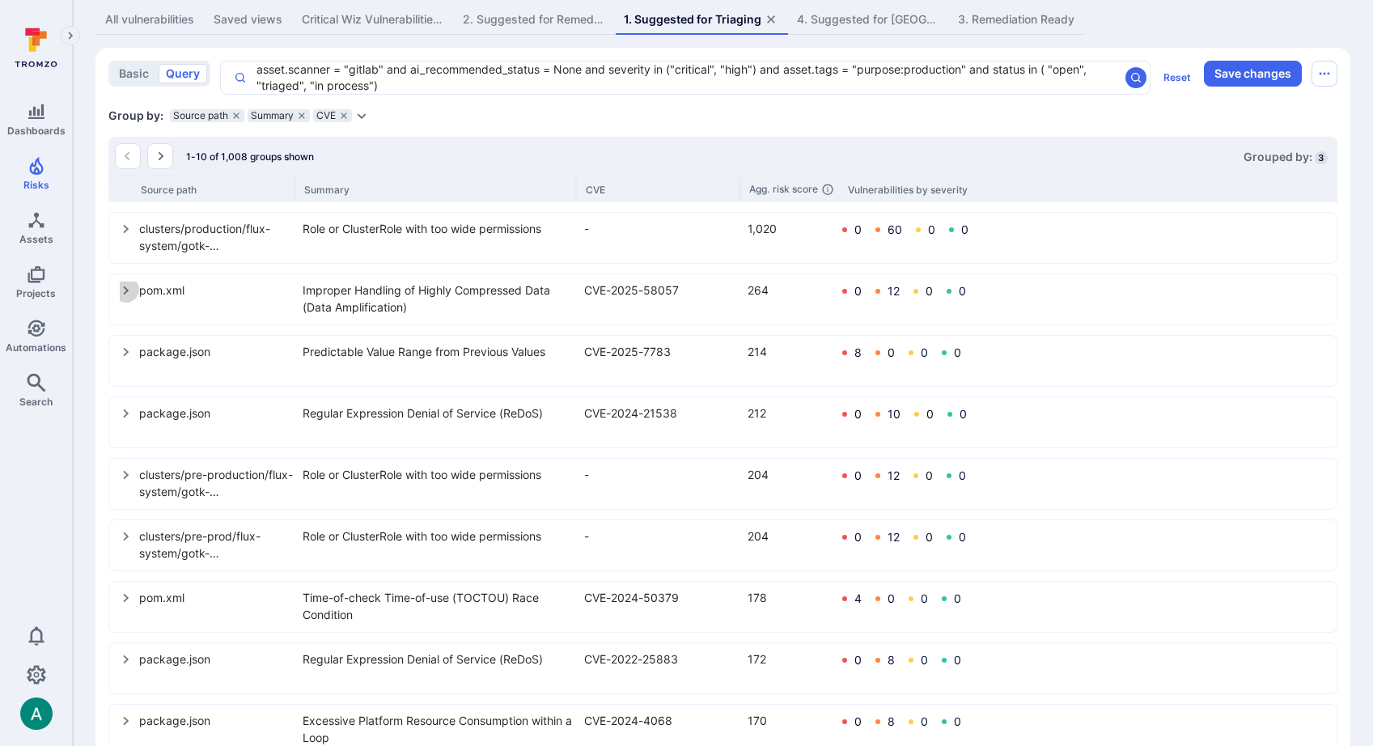
click at [129, 293] on icon "select group" at bounding box center [126, 290] width 13 height 13
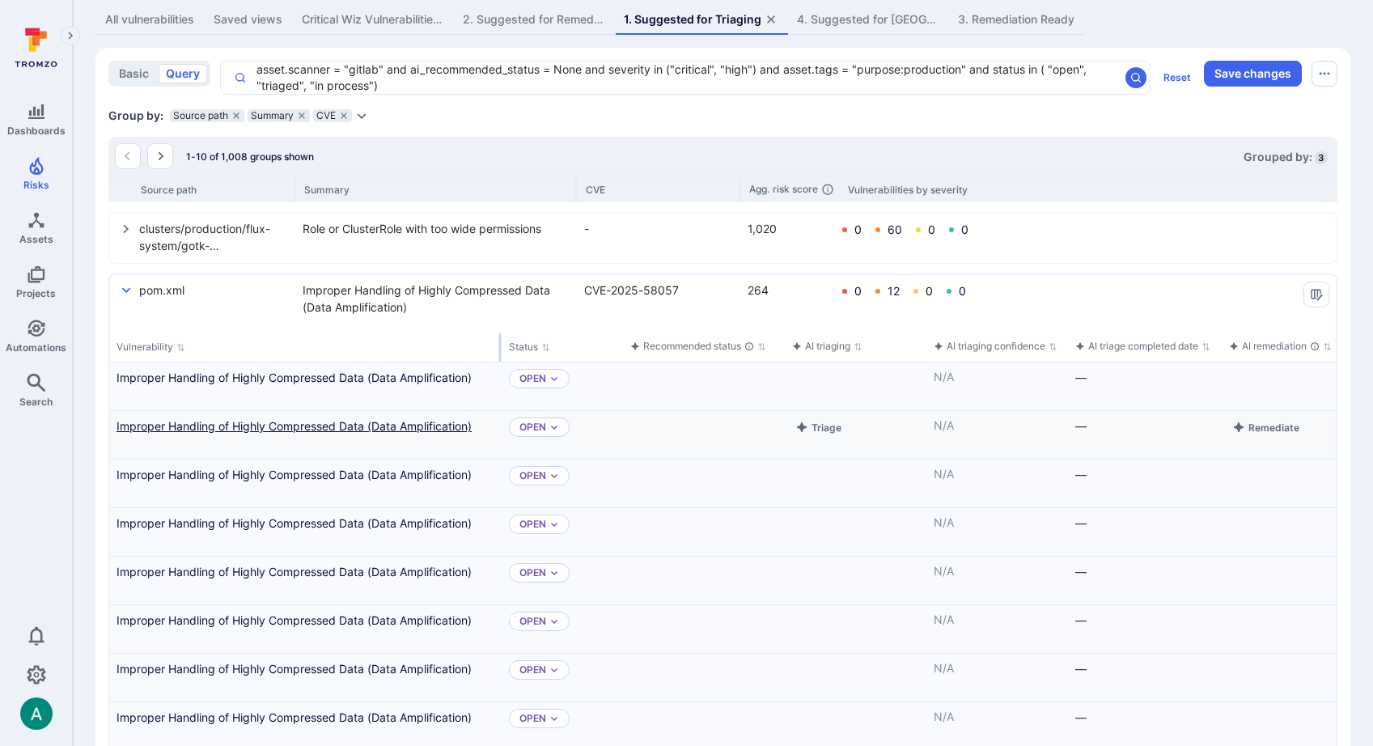
drag, startPoint x: 268, startPoint y: 341, endPoint x: 412, endPoint y: 431, distance: 170.1
click at [499, 341] on div "select group" at bounding box center [500, 347] width 2 height 28
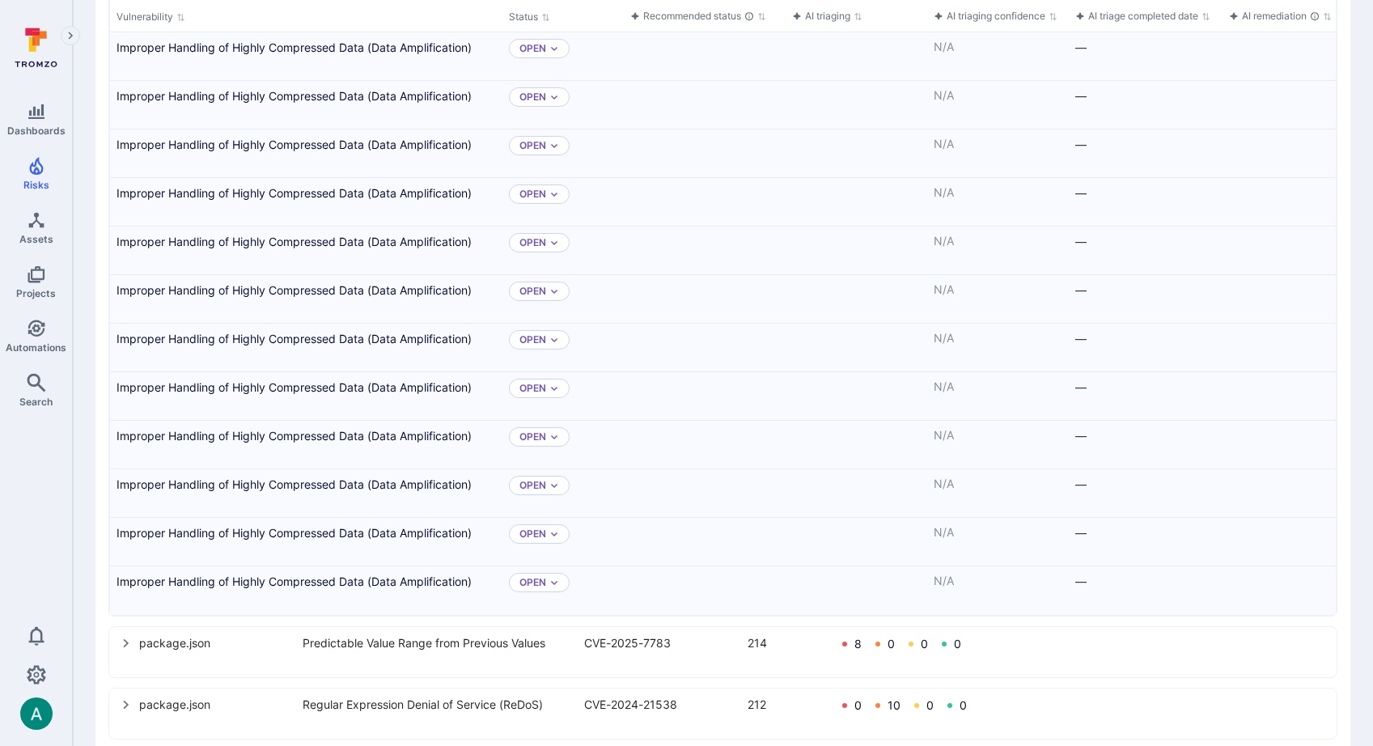
scroll to position [315, 0]
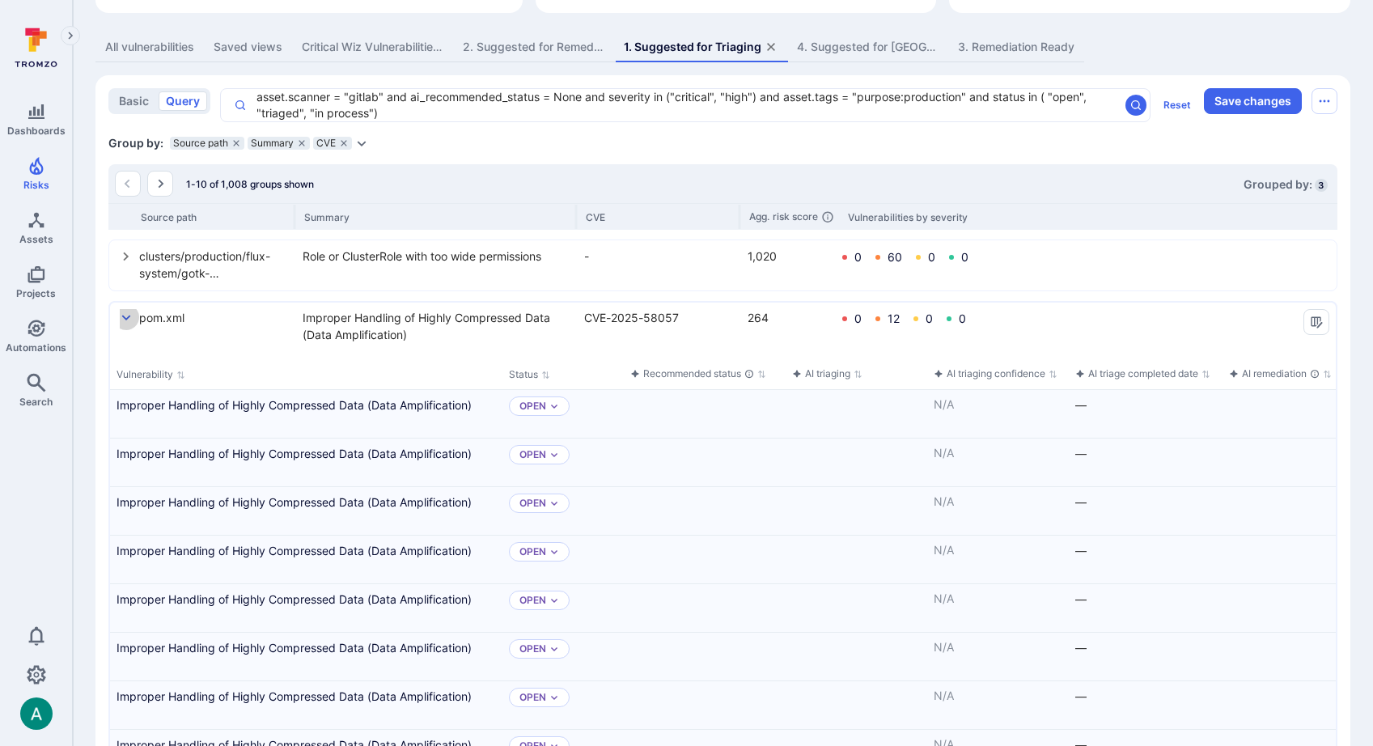
click at [125, 314] on icon "select group" at bounding box center [126, 317] width 13 height 13
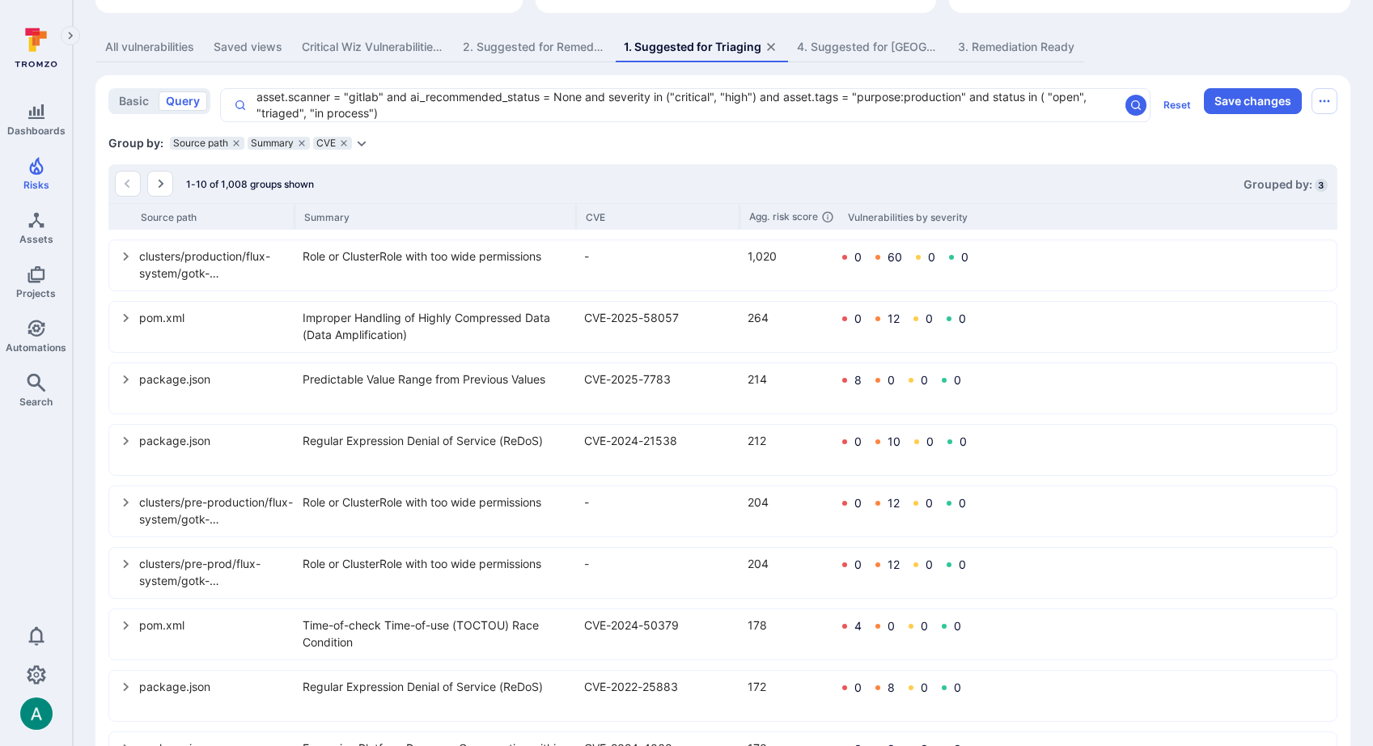
scroll to position [450, 0]
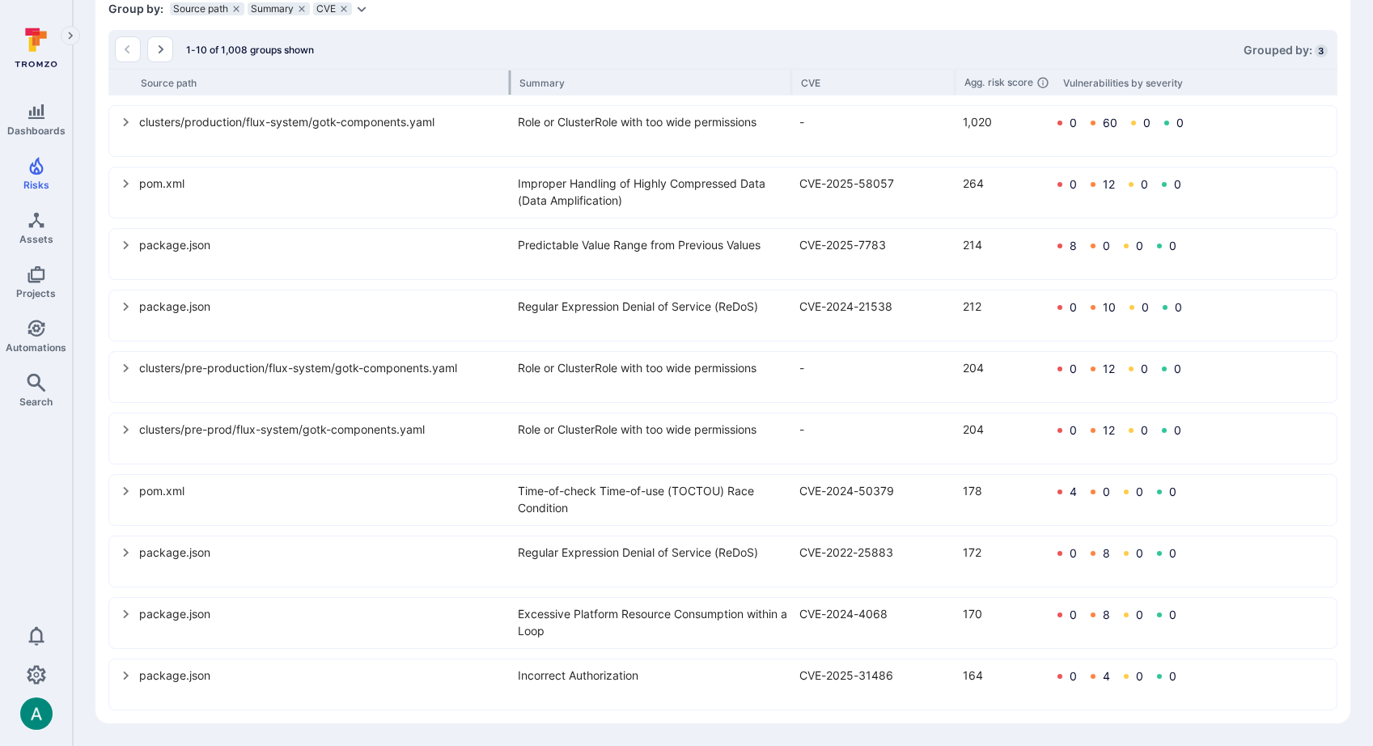
drag, startPoint x: 294, startPoint y: 77, endPoint x: 509, endPoint y: 88, distance: 215.4
click at [509, 88] on div at bounding box center [510, 82] width 2 height 24
click at [125, 554] on icon "select group" at bounding box center [126, 552] width 6 height 9
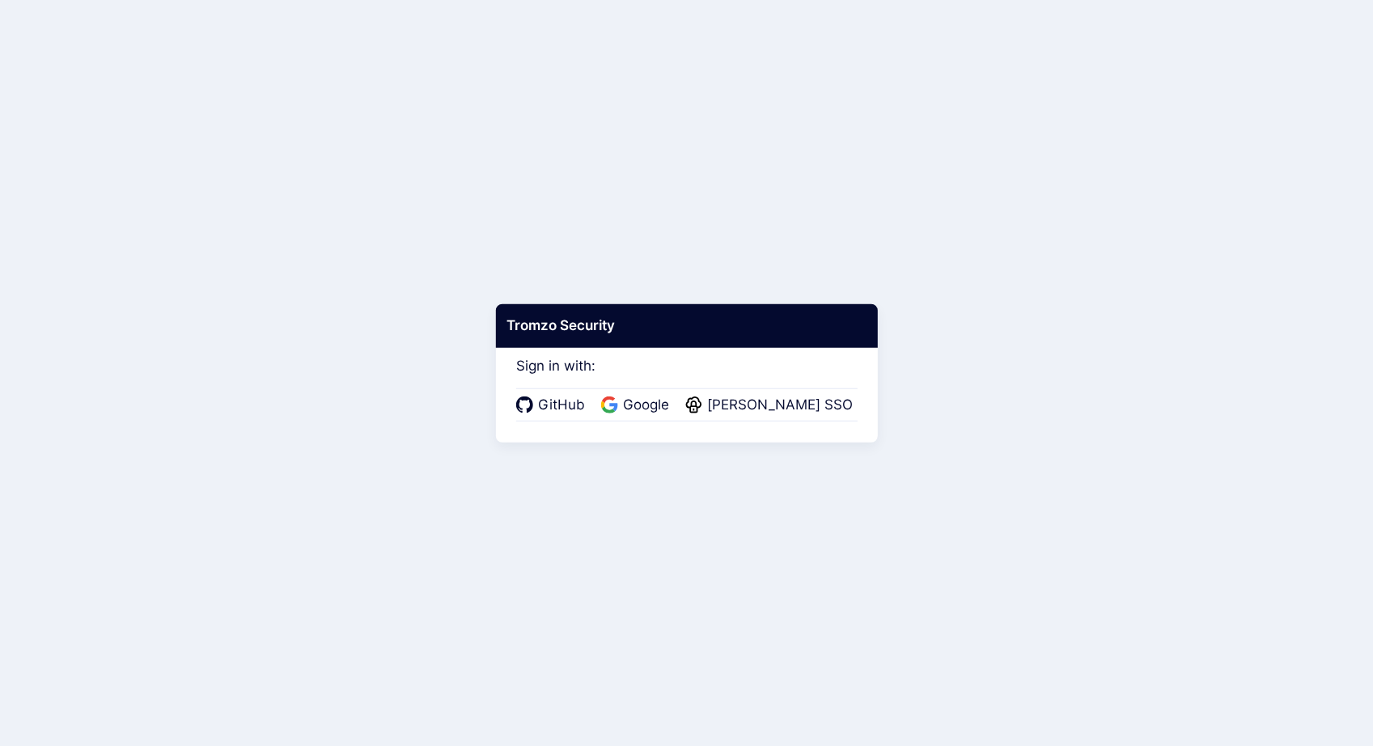
click at [666, 415] on div "GitHub Google [PERSON_NAME] SSO" at bounding box center [686, 405] width 341 height 34
click at [662, 402] on span "Google" at bounding box center [646, 405] width 56 height 21
